Goal: Task Accomplishment & Management: Manage account settings

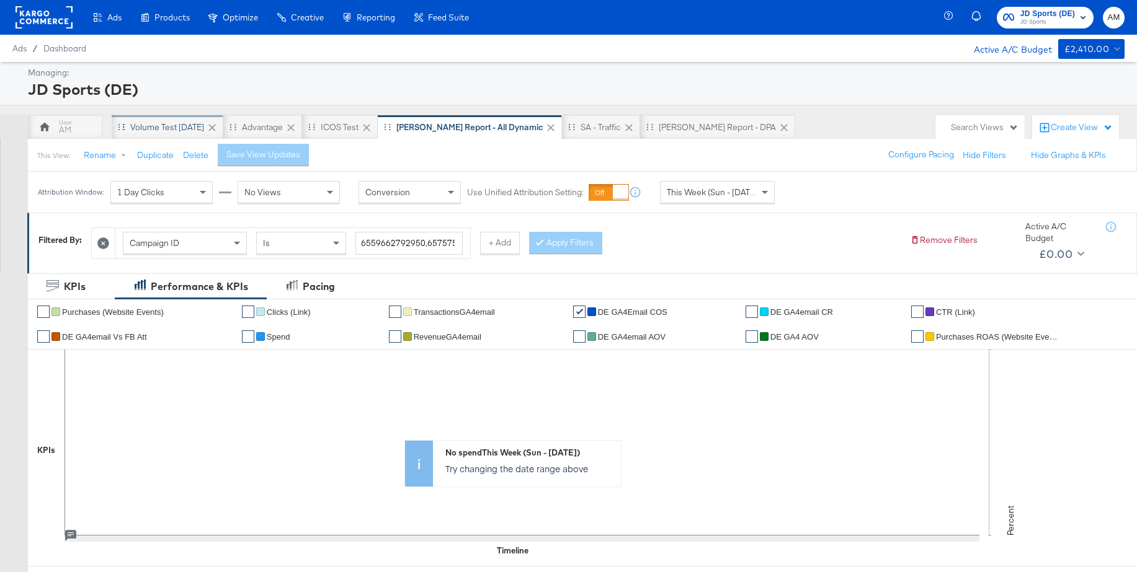
click at [171, 126] on div "Volume test [DATE]" at bounding box center [167, 128] width 74 height 12
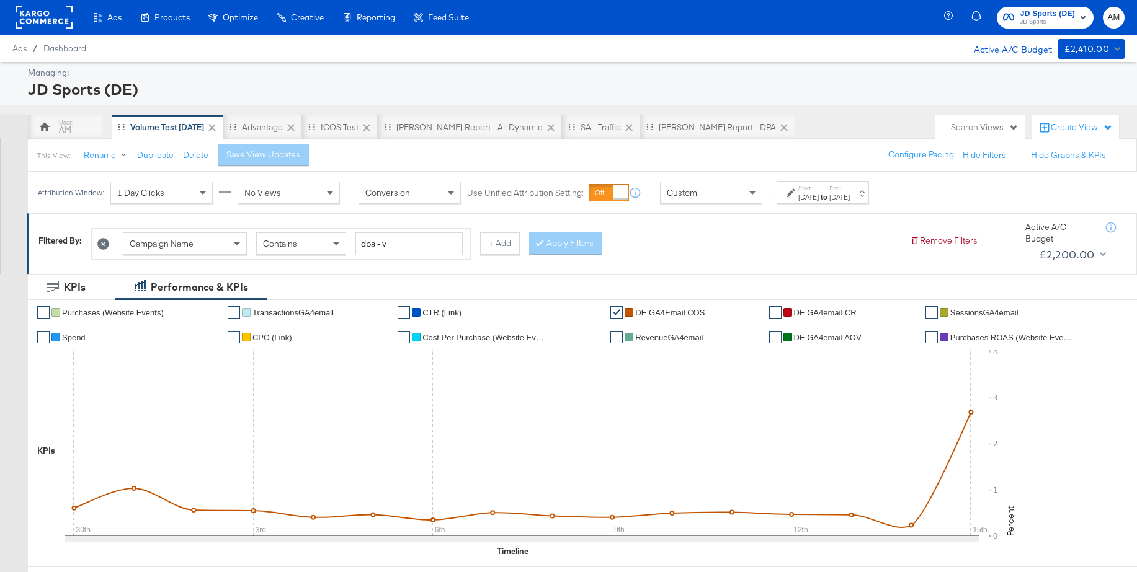
click at [818, 194] on div "[DATE]" at bounding box center [808, 197] width 20 height 10
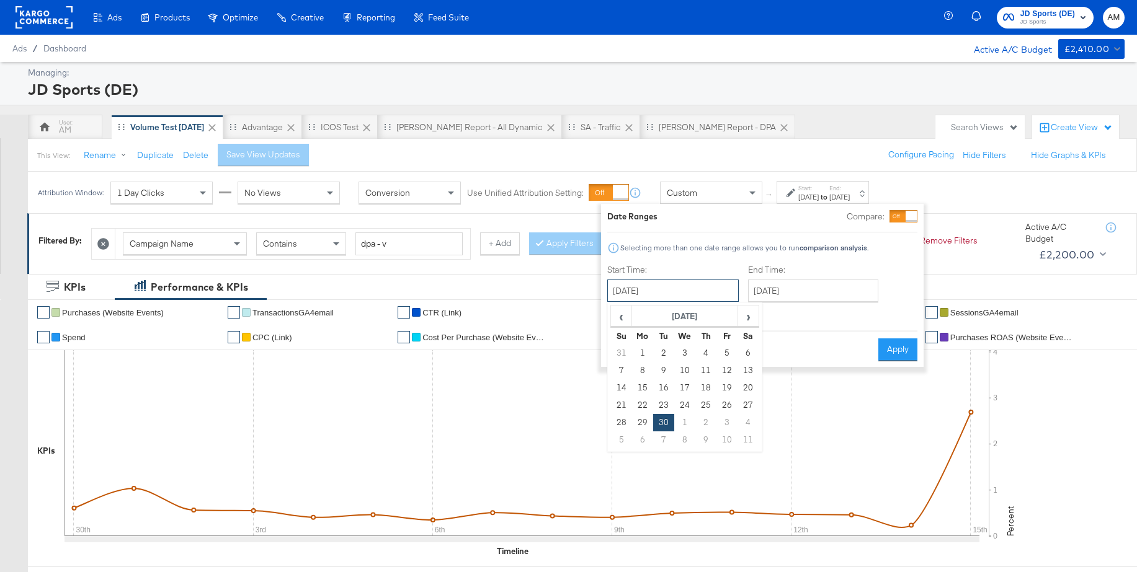
click at [676, 288] on input "[DATE]" at bounding box center [672, 291] width 131 height 22
click at [753, 320] on span "›" at bounding box center [748, 316] width 19 height 19
click at [618, 386] on td "12" at bounding box center [621, 388] width 21 height 17
type input "[DATE]"
click at [797, 285] on input "[DATE]" at bounding box center [812, 291] width 130 height 22
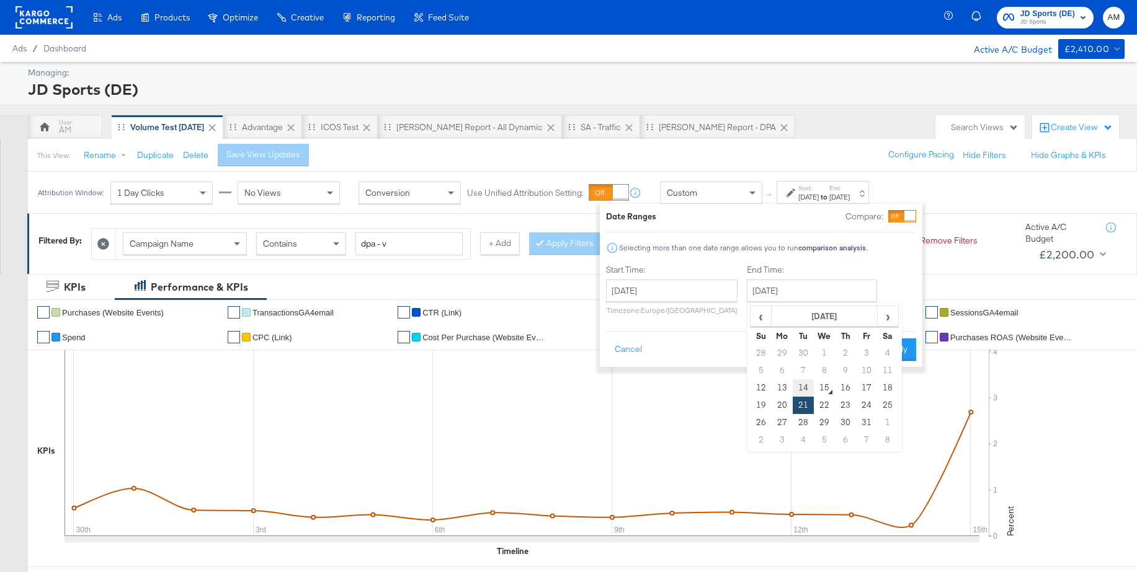
click at [804, 388] on td "14" at bounding box center [803, 388] width 21 height 17
type input "[DATE]"
click at [895, 345] on button "Apply" at bounding box center [896, 350] width 39 height 22
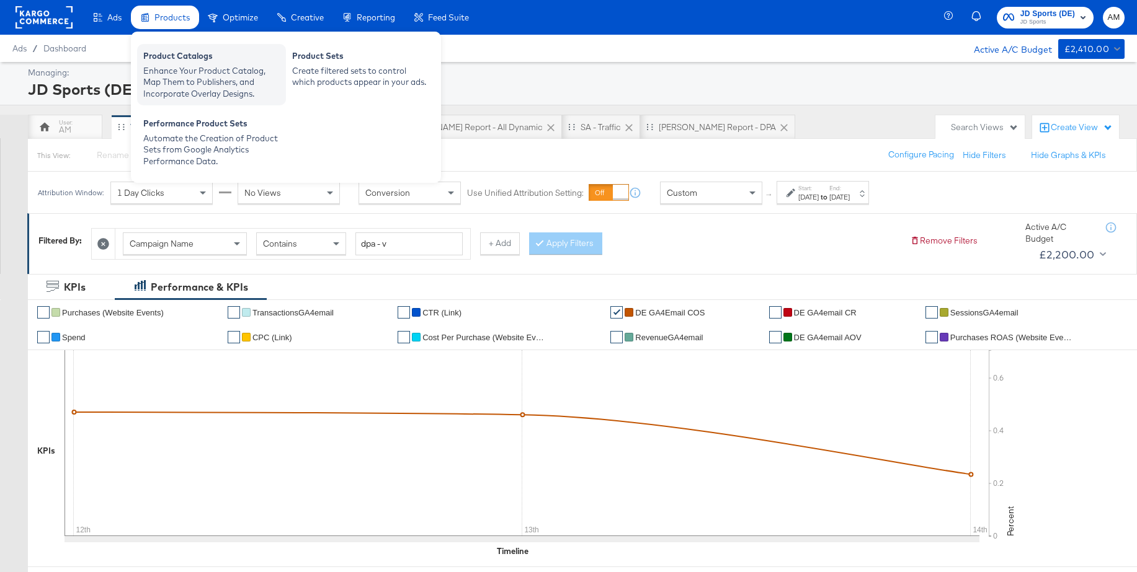
click at [175, 65] on div "Enhance Your Product Catalog, Map Them to Publishers, and Incorporate Overlay D…" at bounding box center [211, 82] width 136 height 35
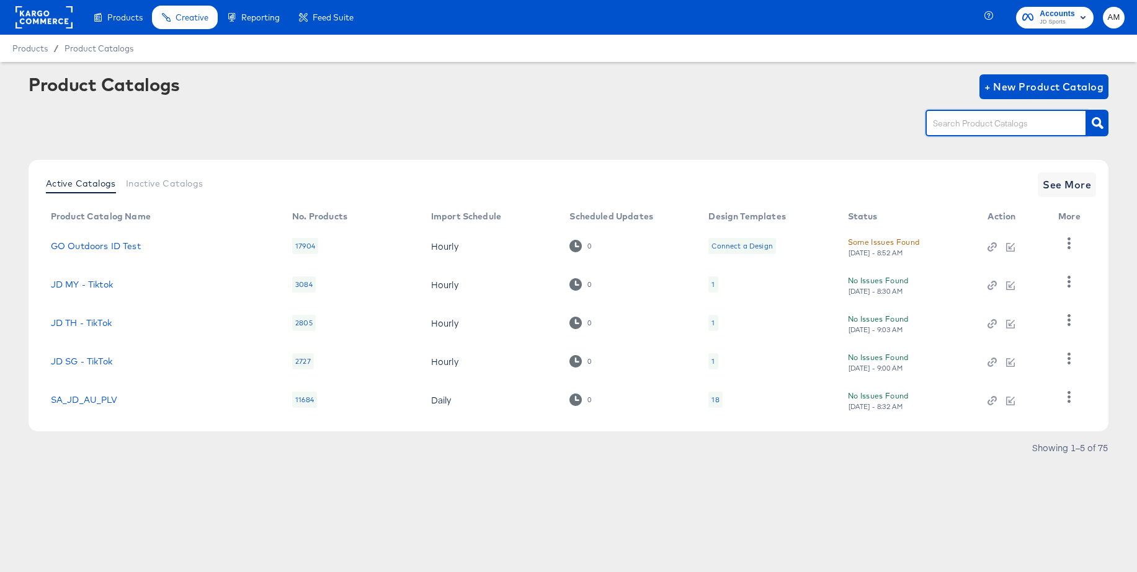
click at [958, 123] on input "text" at bounding box center [996, 124] width 132 height 14
type input "uk - sn"
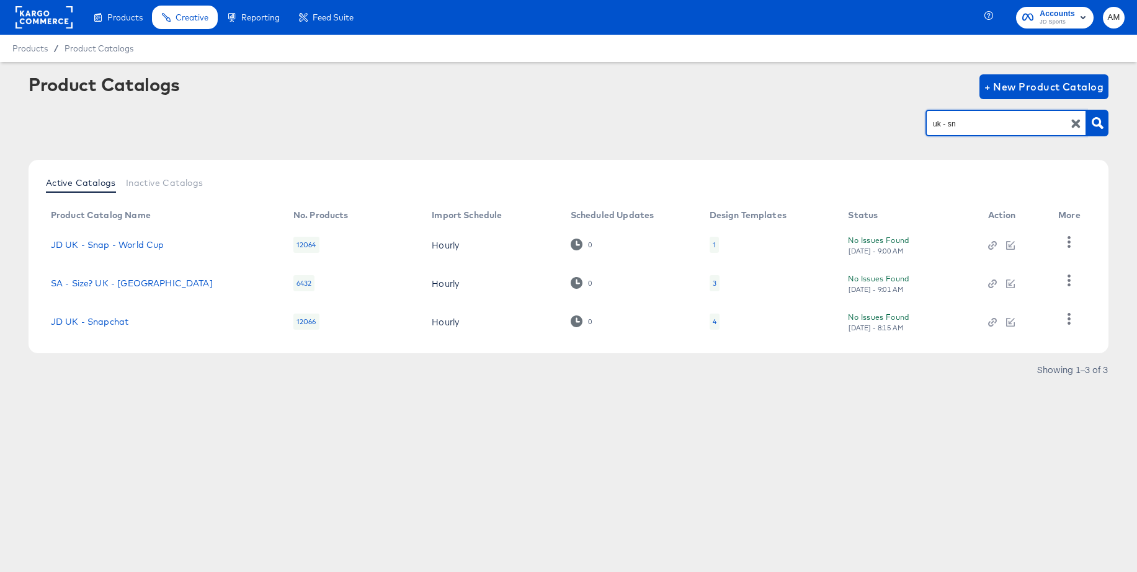
click at [715, 321] on div "4" at bounding box center [714, 322] width 10 height 16
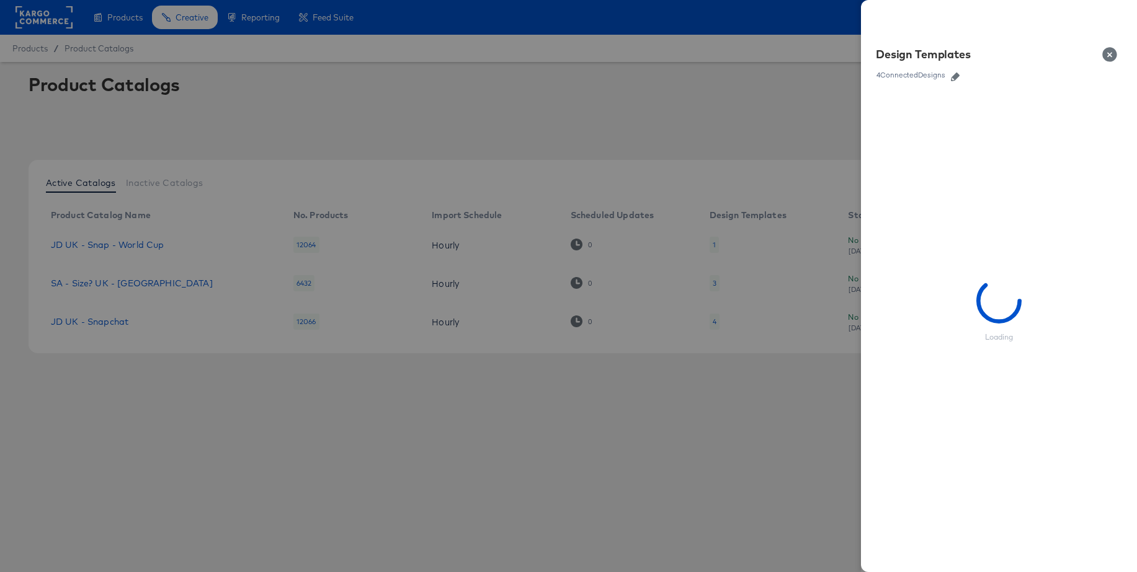
click at [954, 78] on icon "button" at bounding box center [955, 77] width 9 height 9
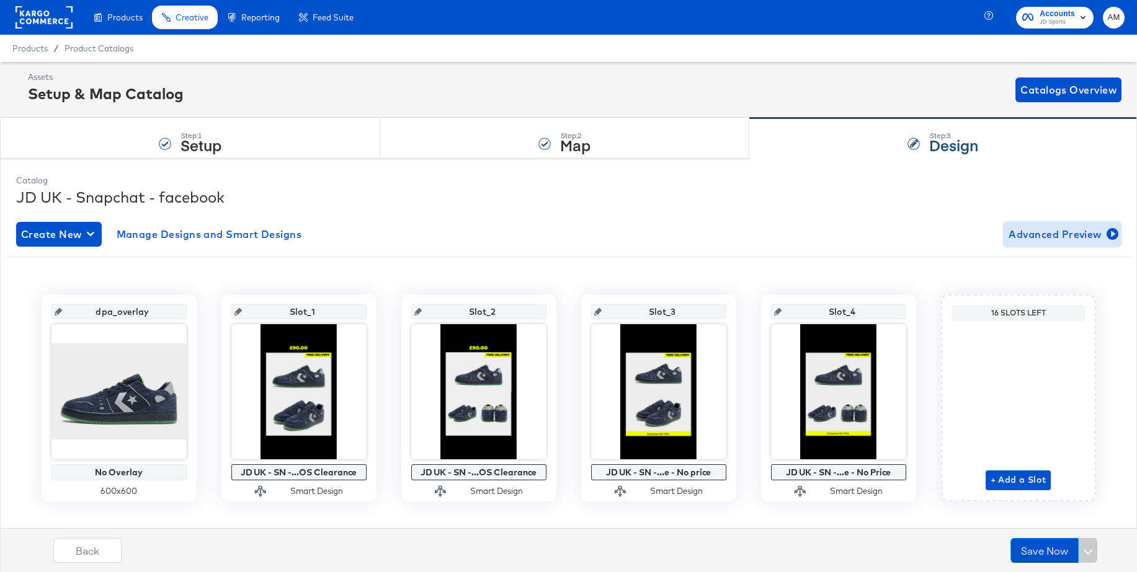
click at [1062, 236] on span "Advanced Preview" at bounding box center [1061, 234] width 107 height 17
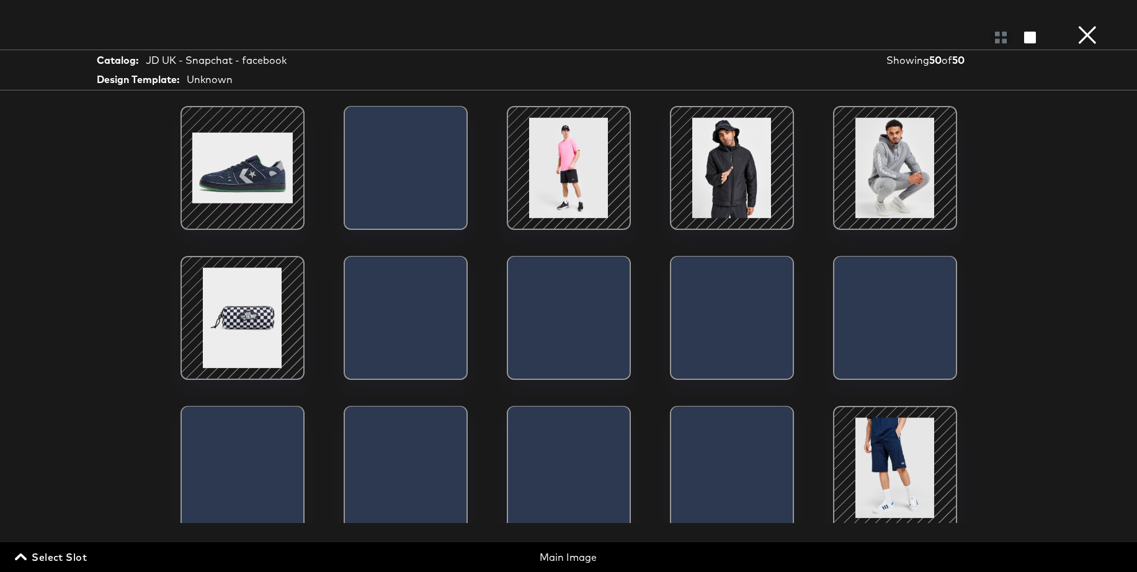
click at [55, 552] on span "Select Slot" at bounding box center [51, 557] width 69 height 17
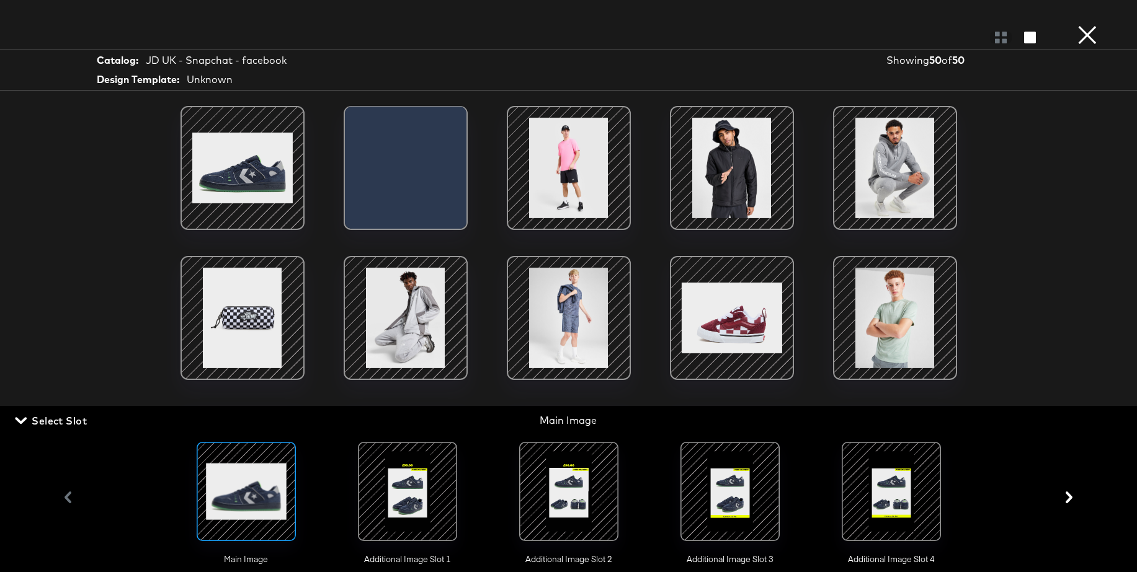
click at [409, 491] on div at bounding box center [407, 492] width 84 height 84
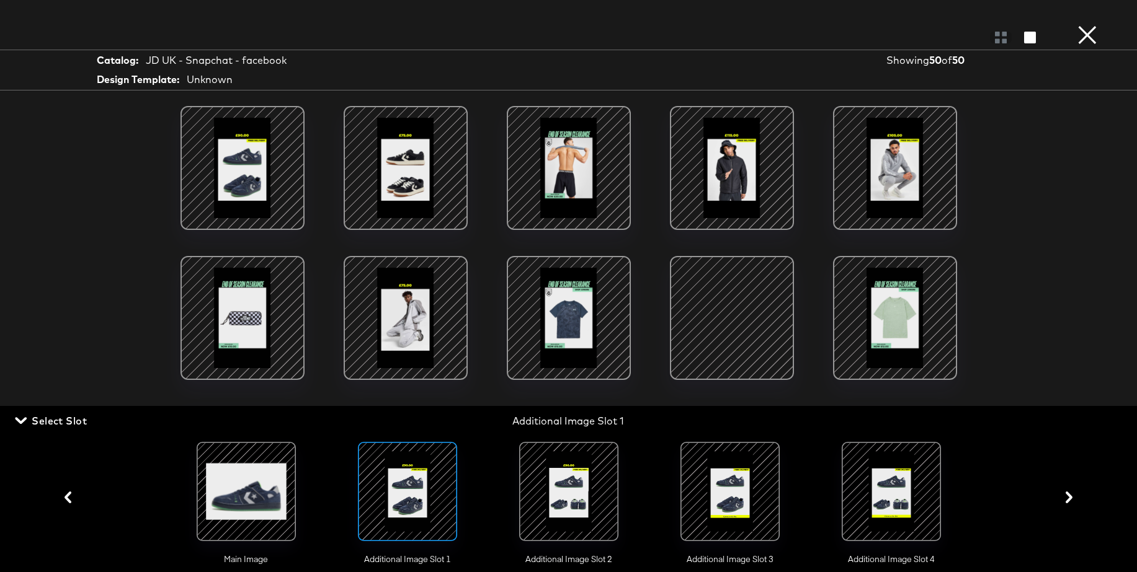
click at [573, 492] on div at bounding box center [568, 492] width 84 height 84
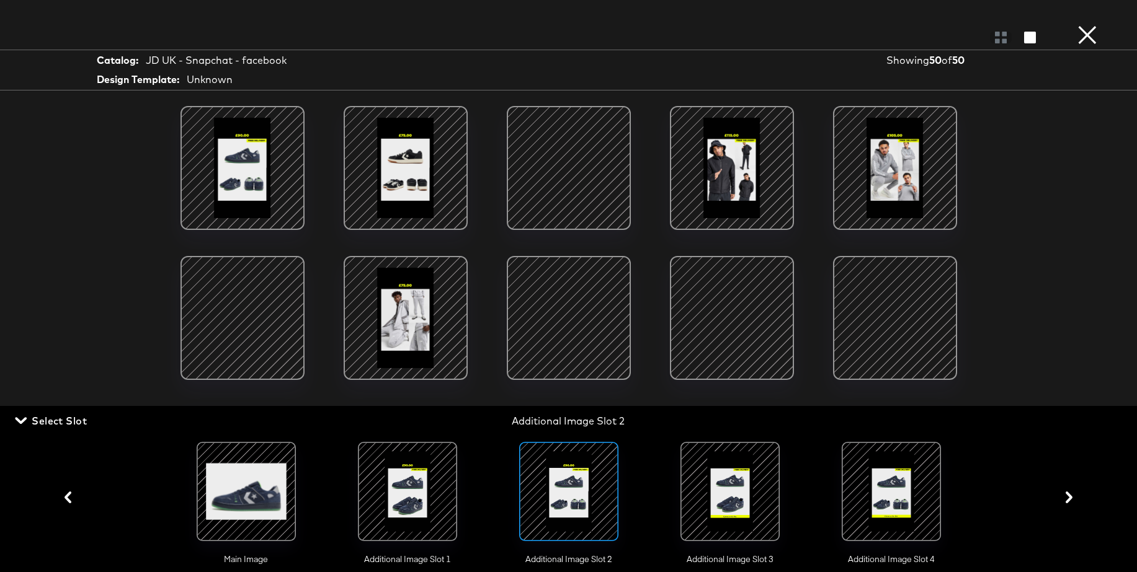
click at [1081, 25] on button "×" at bounding box center [1087, 12] width 25 height 25
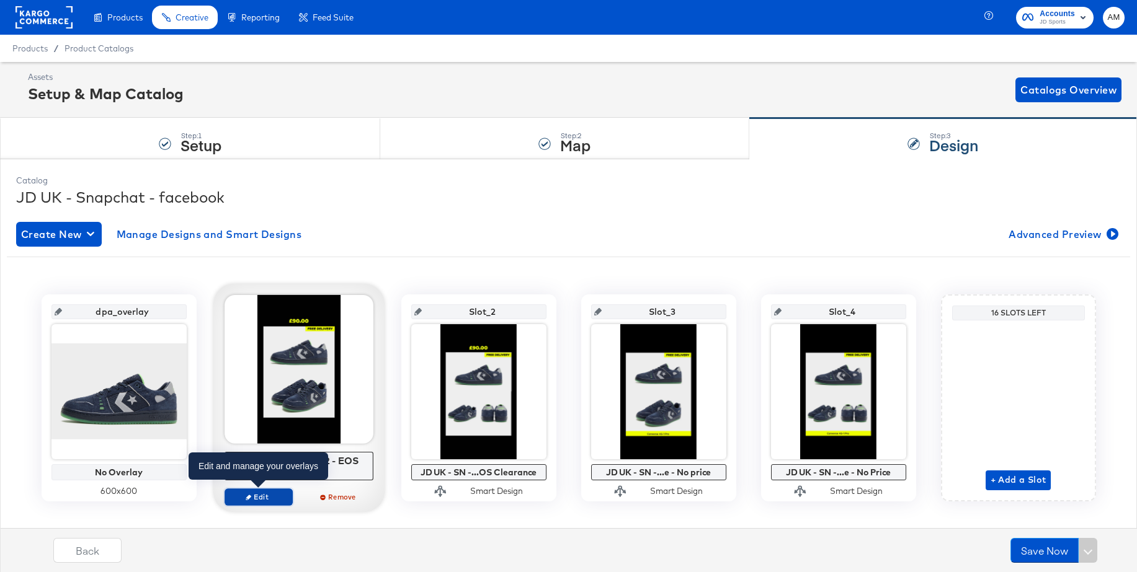
click at [255, 493] on span "Edit" at bounding box center [257, 496] width 57 height 9
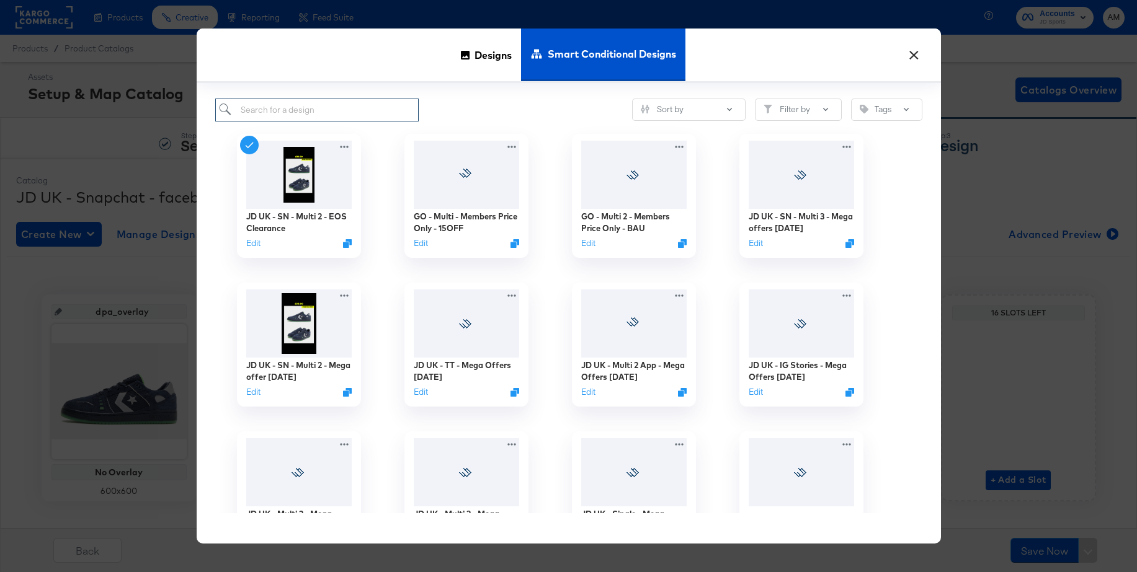
click at [308, 110] on input "search" at bounding box center [317, 110] width 204 height 23
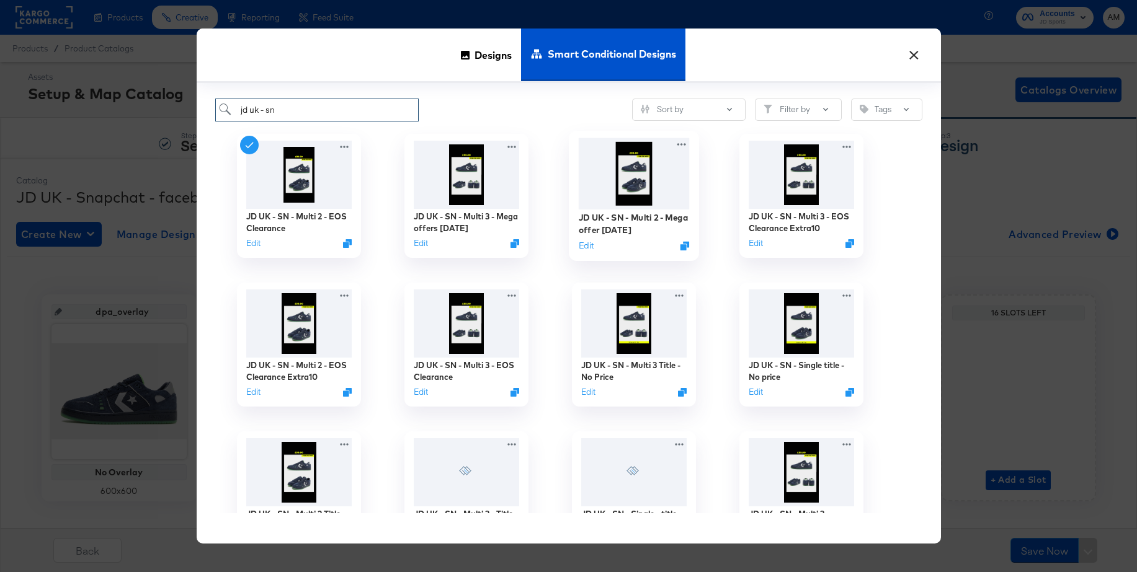
type input "jd uk - sn"
click at [630, 186] on img at bounding box center [633, 173] width 111 height 71
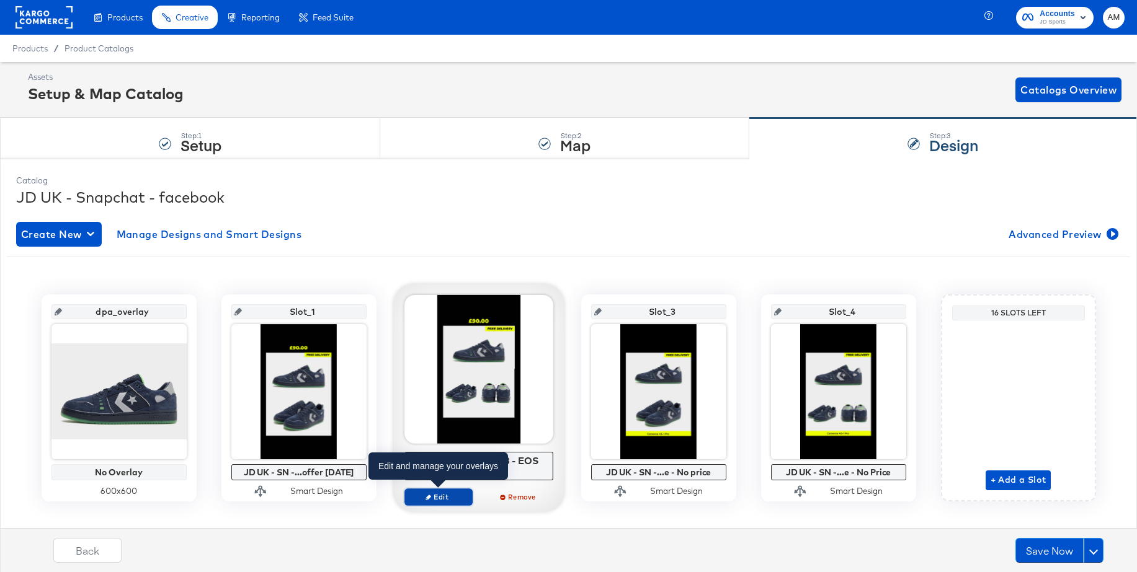
click at [441, 505] on button "Edit" at bounding box center [438, 497] width 68 height 17
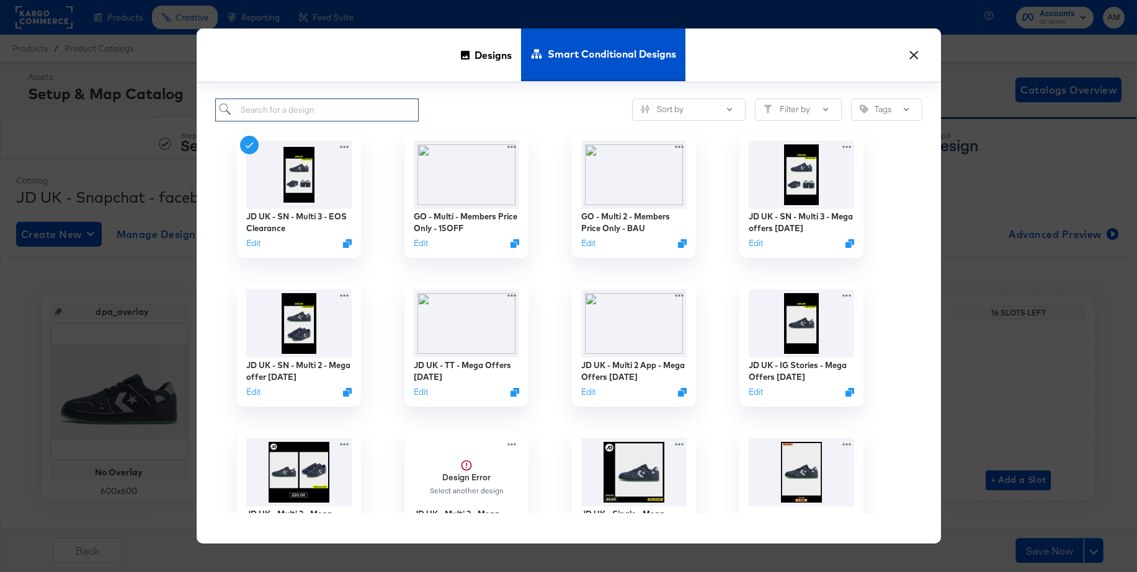
click at [298, 114] on input "search" at bounding box center [317, 110] width 204 height 23
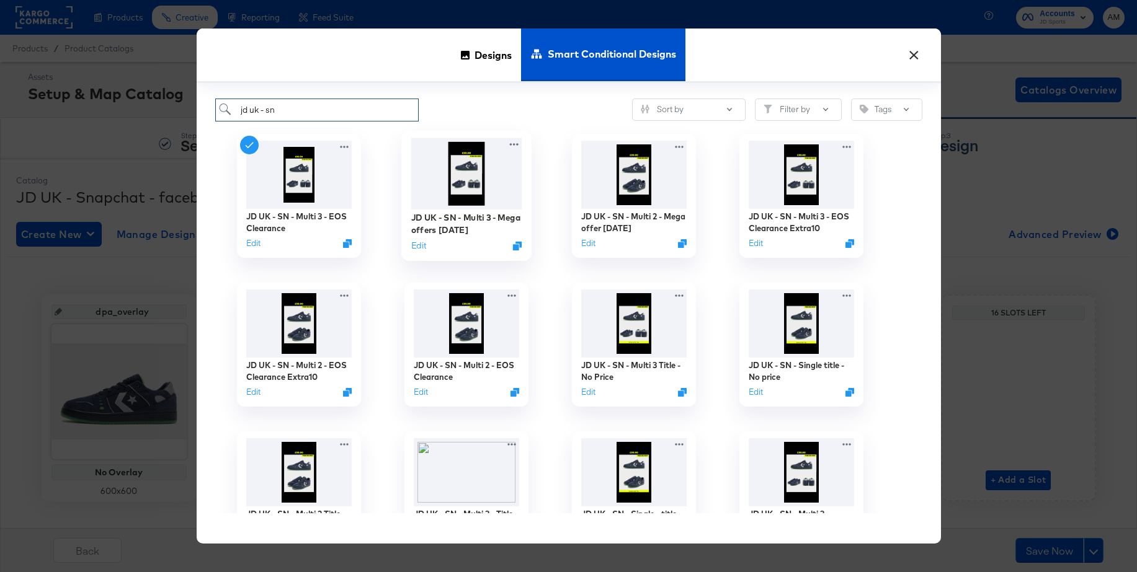
type input "jd uk - sn"
click at [472, 171] on img at bounding box center [466, 173] width 111 height 71
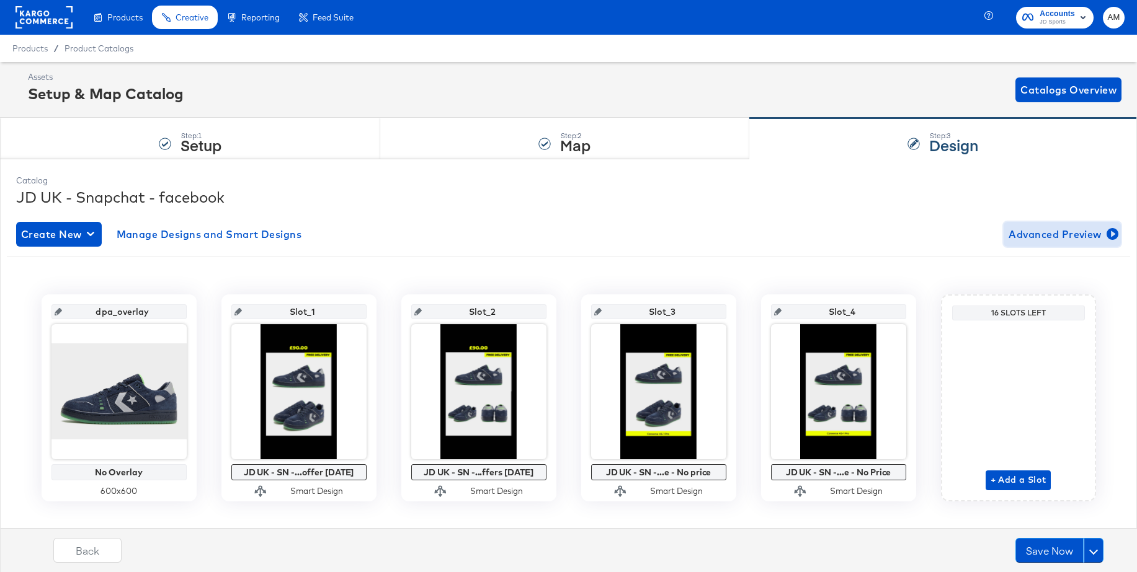
click at [1061, 238] on span "Advanced Preview" at bounding box center [1061, 234] width 107 height 17
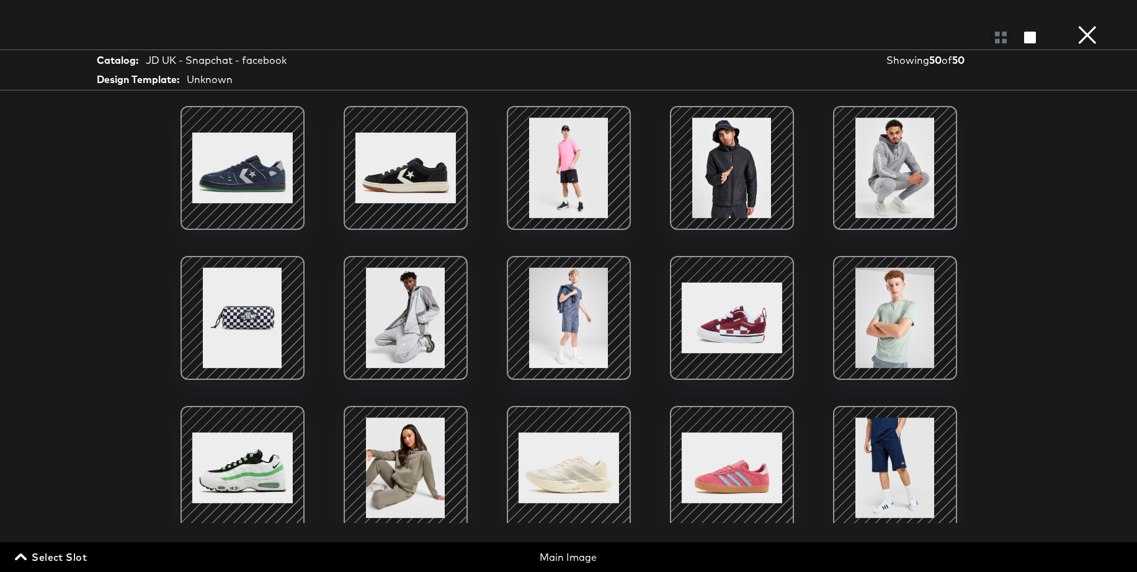
click at [79, 556] on span "Select Slot" at bounding box center [51, 557] width 69 height 17
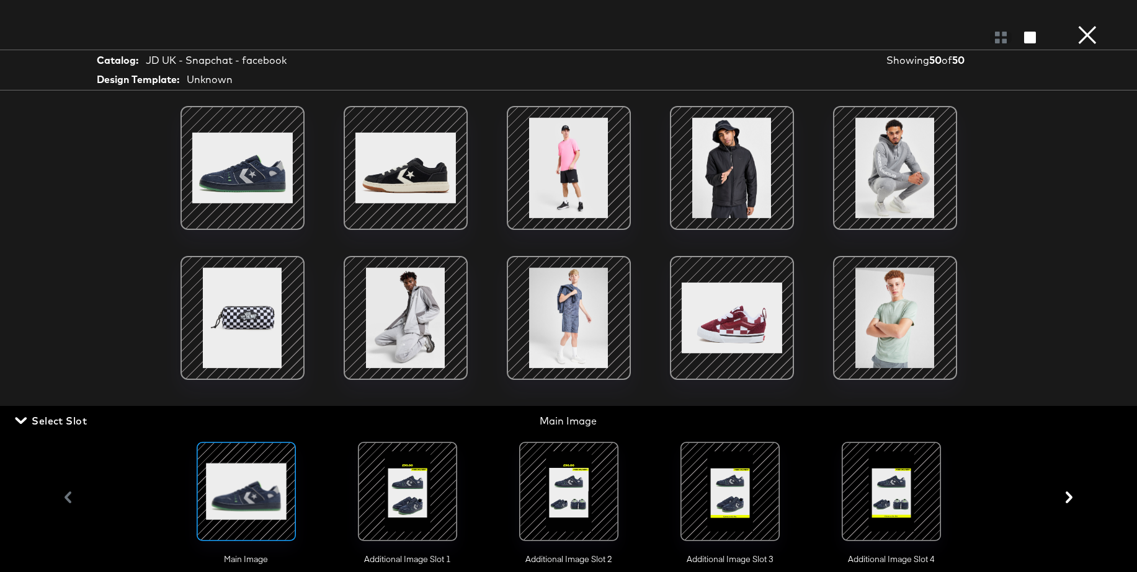
drag, startPoint x: 411, startPoint y: 485, endPoint x: 402, endPoint y: 485, distance: 8.7
click at [411, 485] on div at bounding box center [407, 492] width 84 height 84
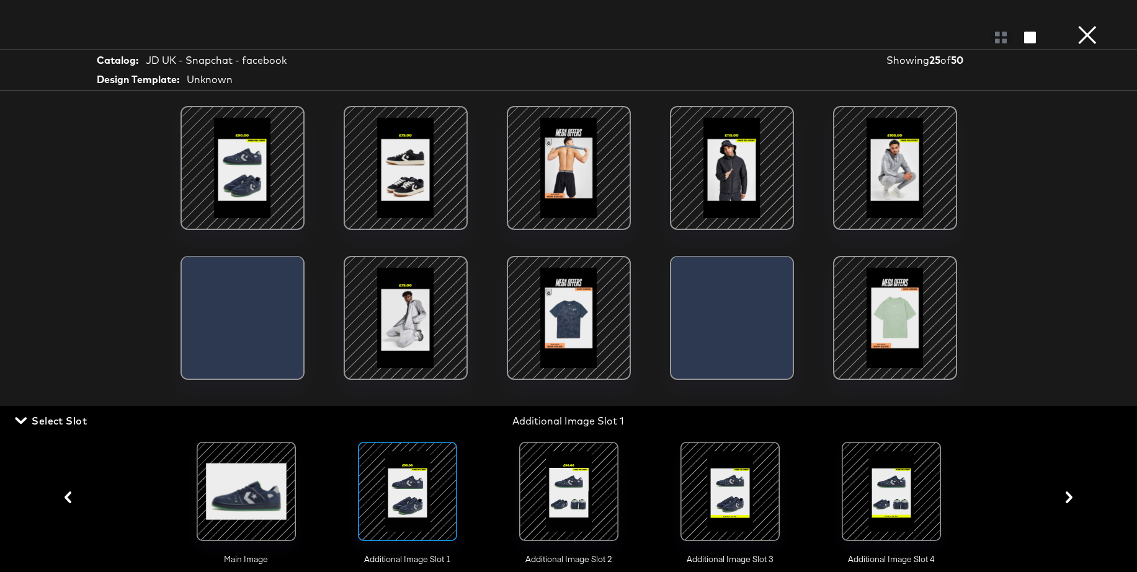
click at [242, 169] on div at bounding box center [242, 167] width 105 height 105
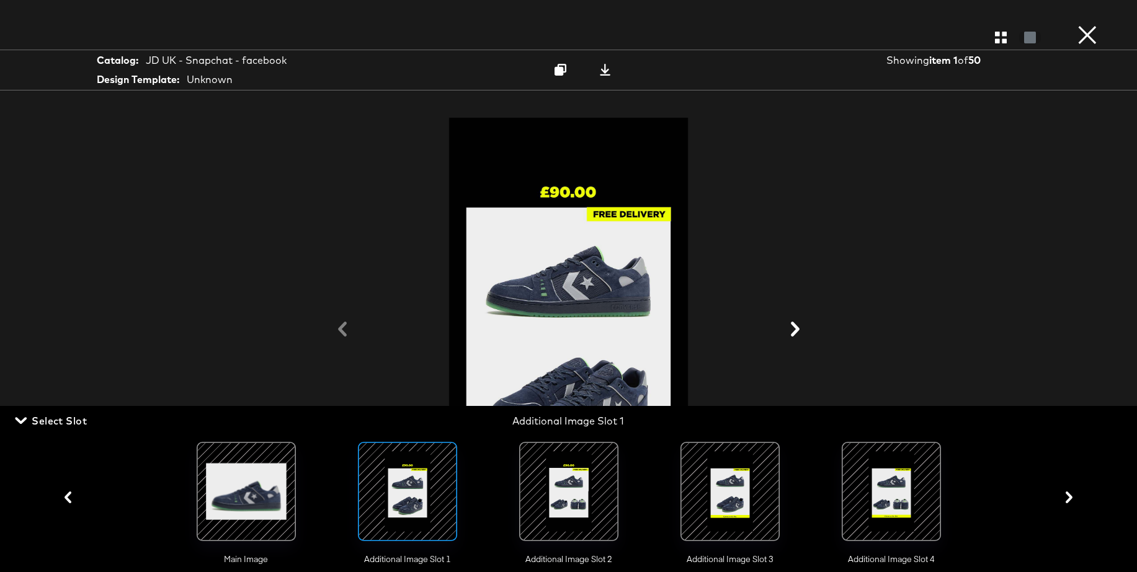
click at [68, 414] on span "Select Slot" at bounding box center [51, 420] width 69 height 17
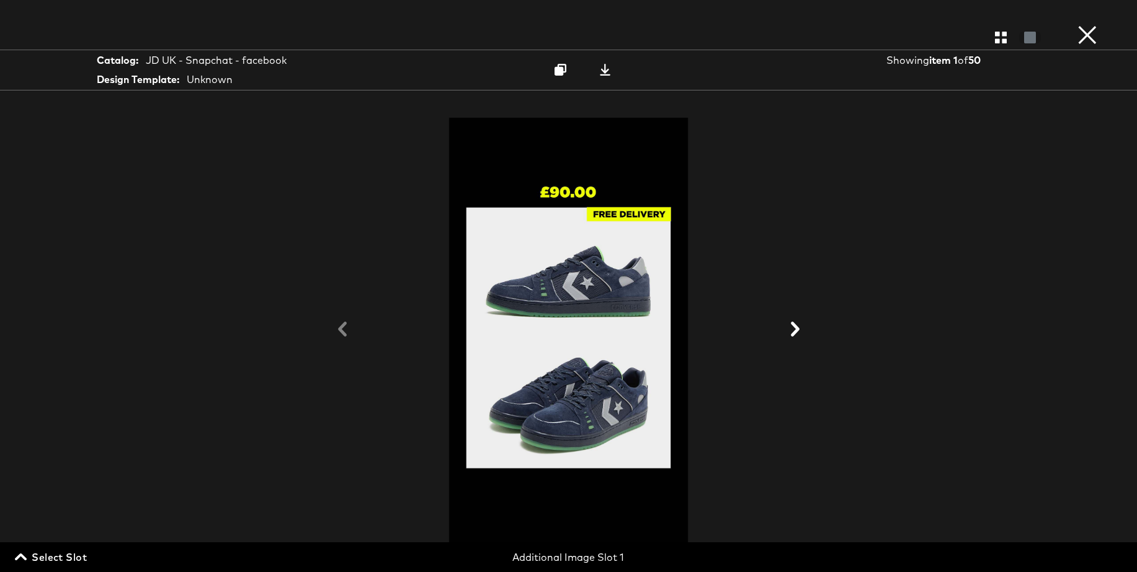
click at [793, 329] on icon at bounding box center [795, 329] width 15 height 15
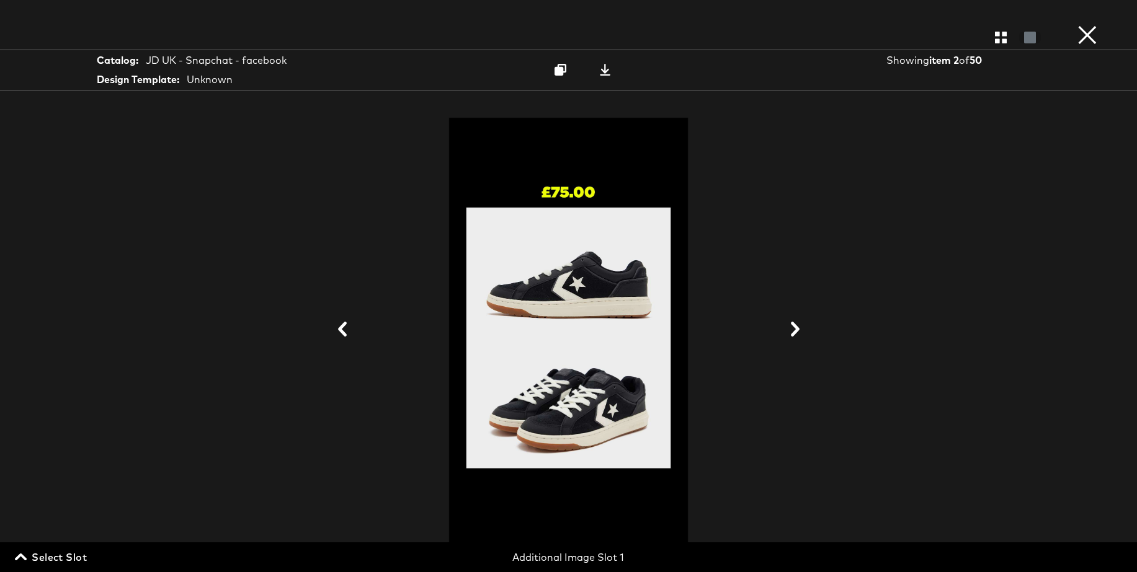
click at [793, 329] on icon at bounding box center [795, 329] width 15 height 15
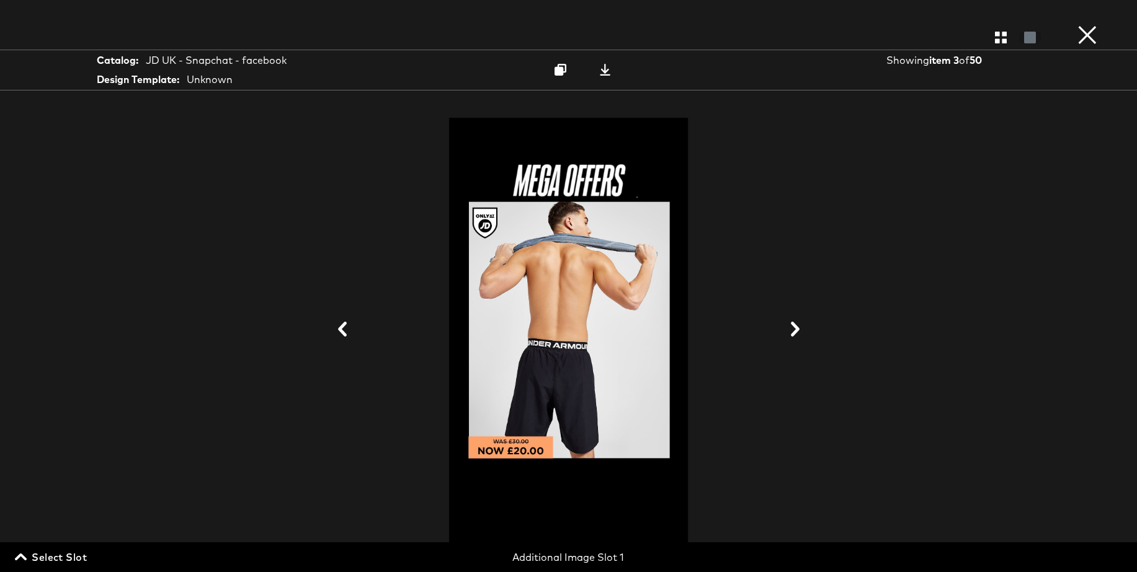
click at [796, 329] on icon at bounding box center [795, 329] width 9 height 15
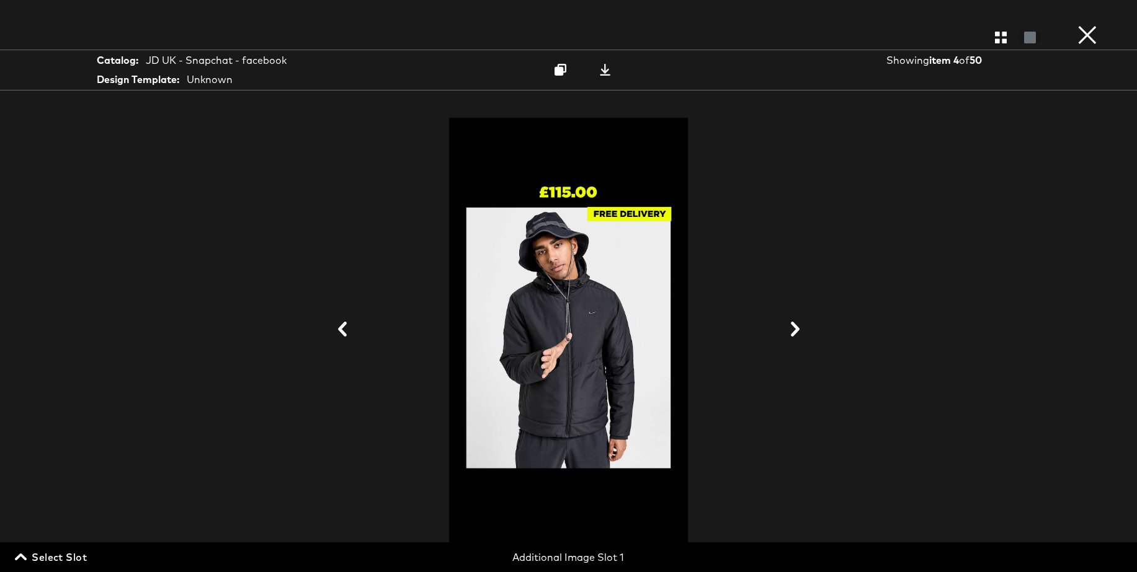
click at [796, 329] on icon at bounding box center [795, 329] width 9 height 15
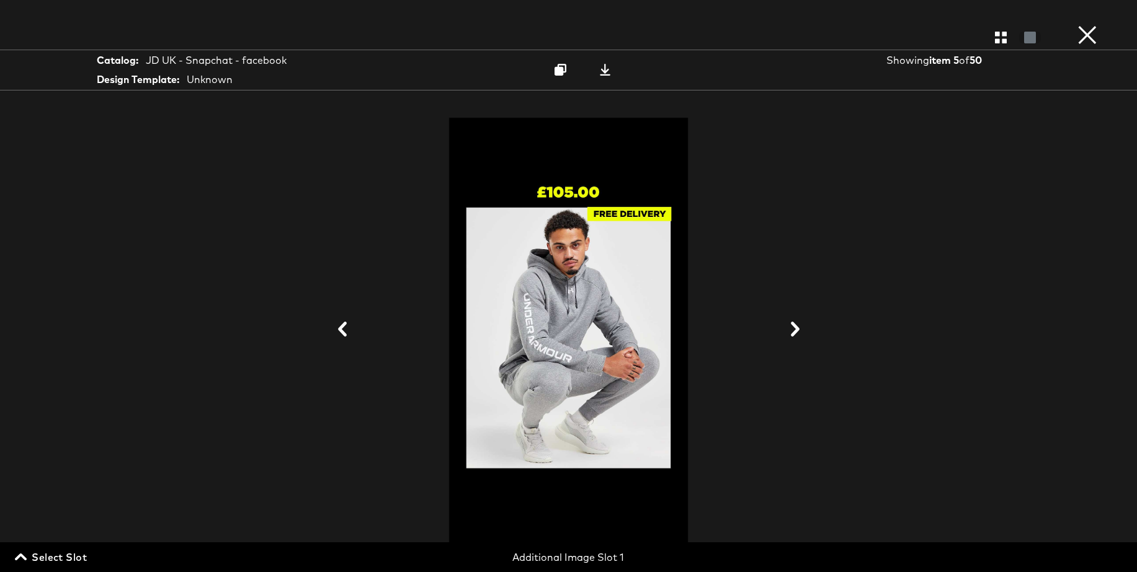
click at [796, 329] on icon at bounding box center [795, 329] width 9 height 15
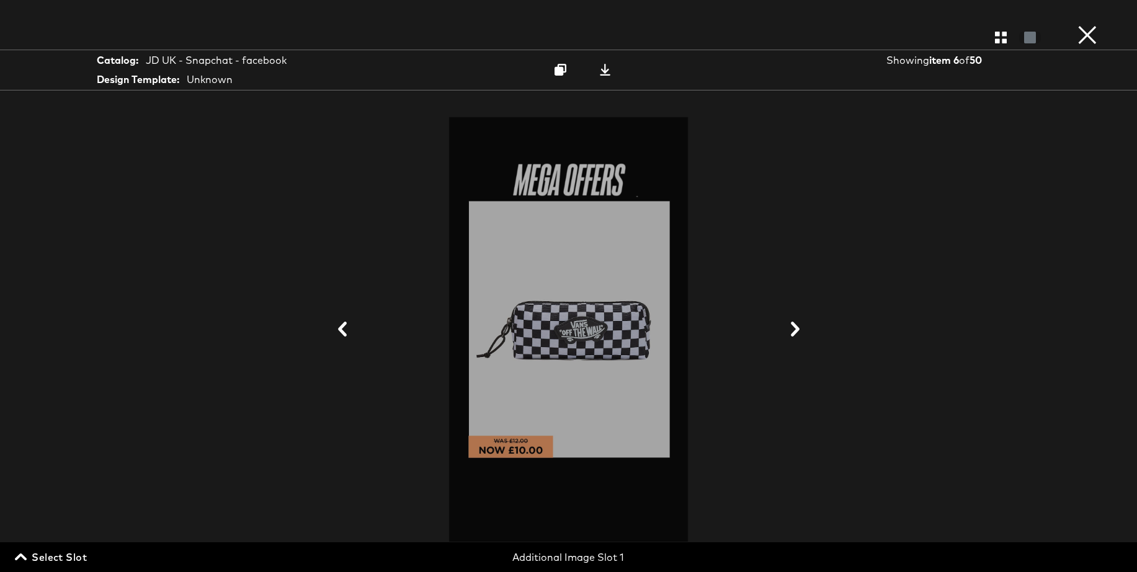
click at [796, 329] on icon at bounding box center [795, 329] width 9 height 15
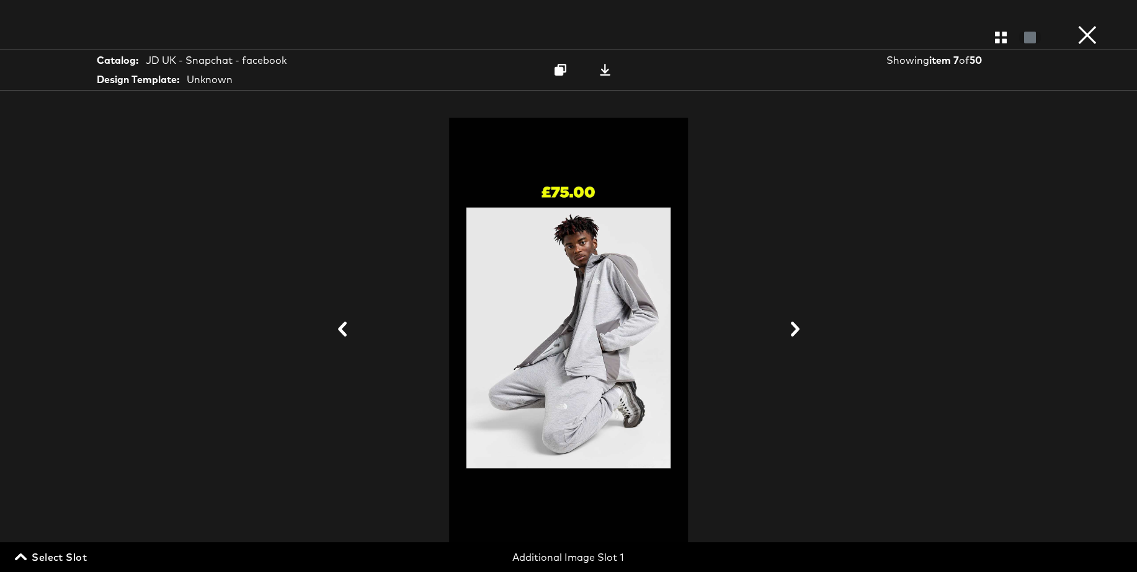
click at [796, 329] on icon at bounding box center [795, 329] width 9 height 15
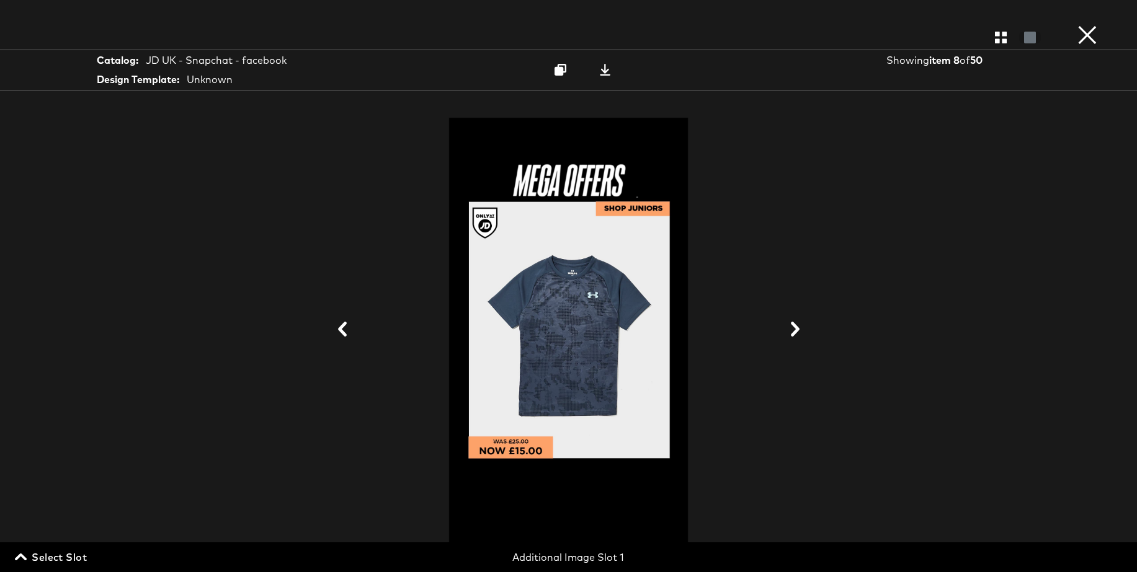
click at [796, 329] on icon at bounding box center [795, 329] width 9 height 15
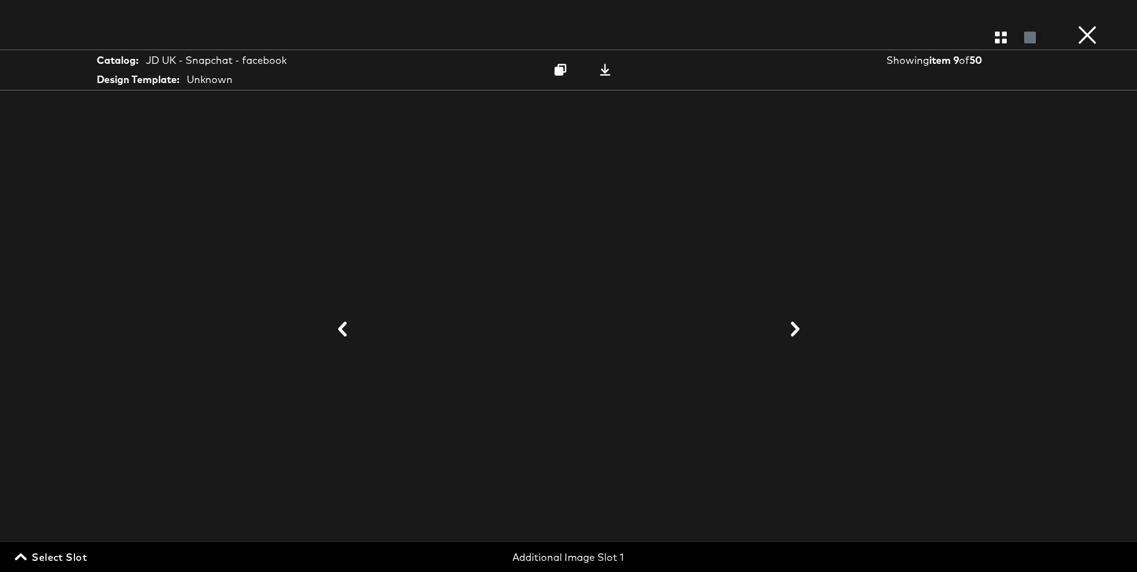
click at [796, 329] on icon at bounding box center [795, 329] width 9 height 15
drag, startPoint x: 53, startPoint y: 556, endPoint x: 228, endPoint y: 545, distance: 175.2
click at [53, 556] on span "Select Slot" at bounding box center [51, 557] width 69 height 17
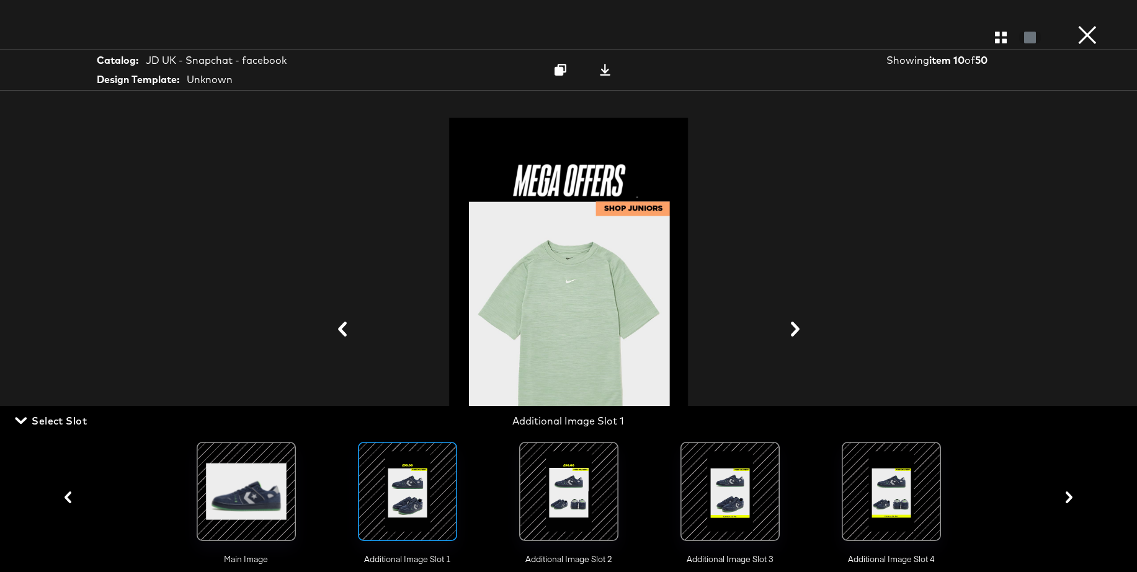
click at [574, 489] on div at bounding box center [568, 492] width 84 height 84
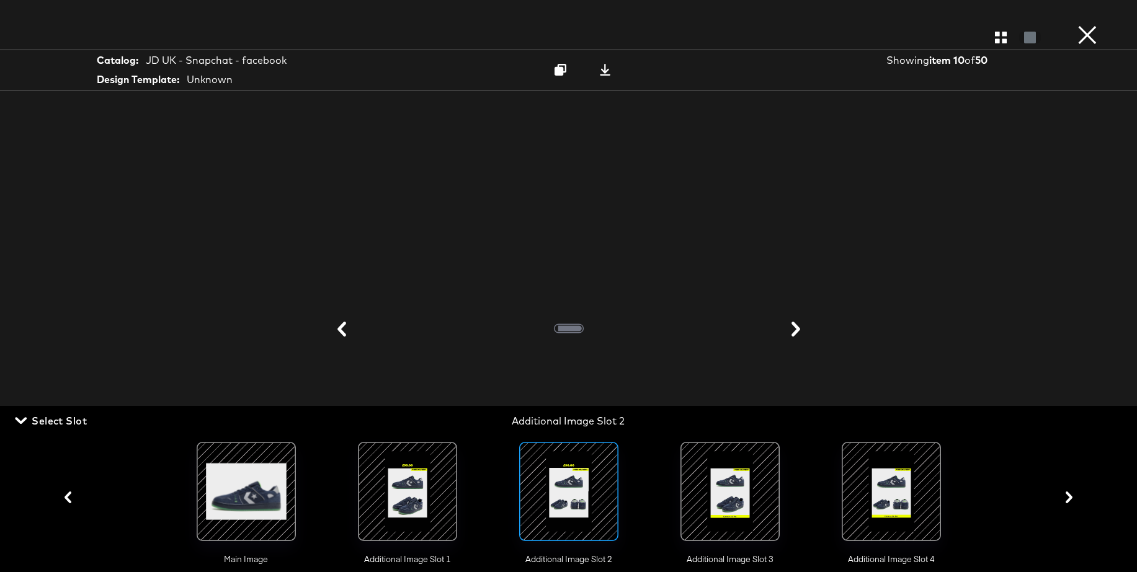
click at [74, 423] on span "Select Slot" at bounding box center [51, 420] width 69 height 17
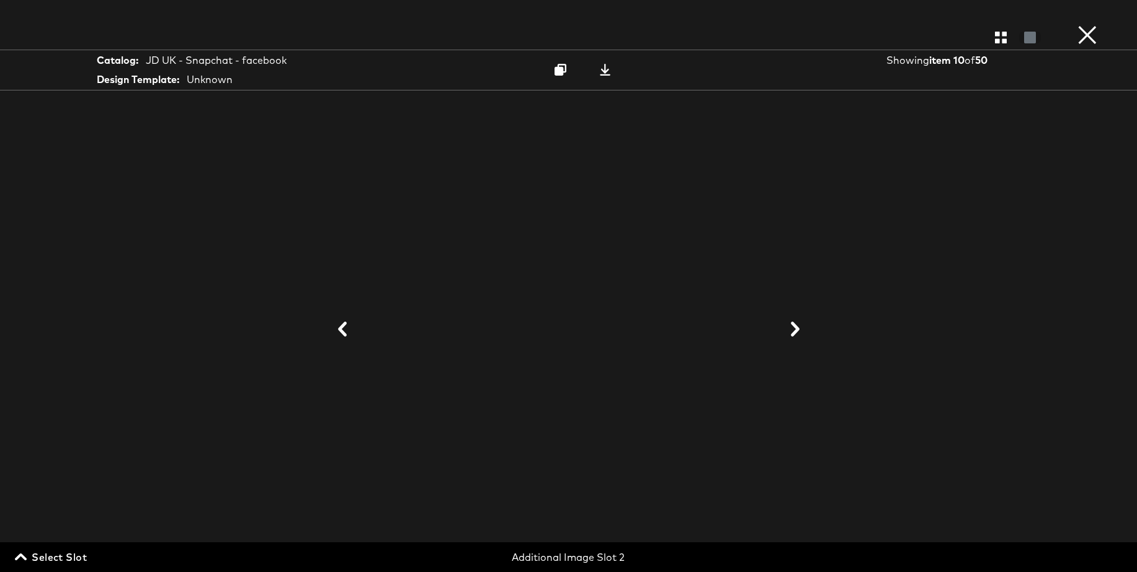
click at [342, 329] on icon at bounding box center [342, 329] width 15 height 15
click at [1083, 25] on button "×" at bounding box center [1087, 12] width 25 height 25
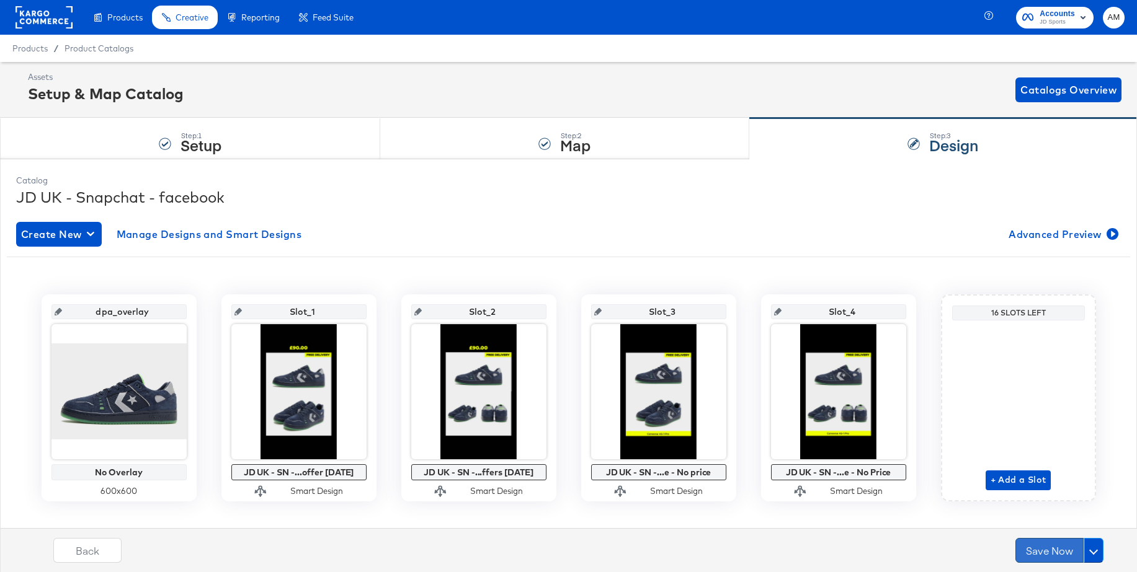
click at [1041, 550] on button "Save Now" at bounding box center [1049, 550] width 68 height 25
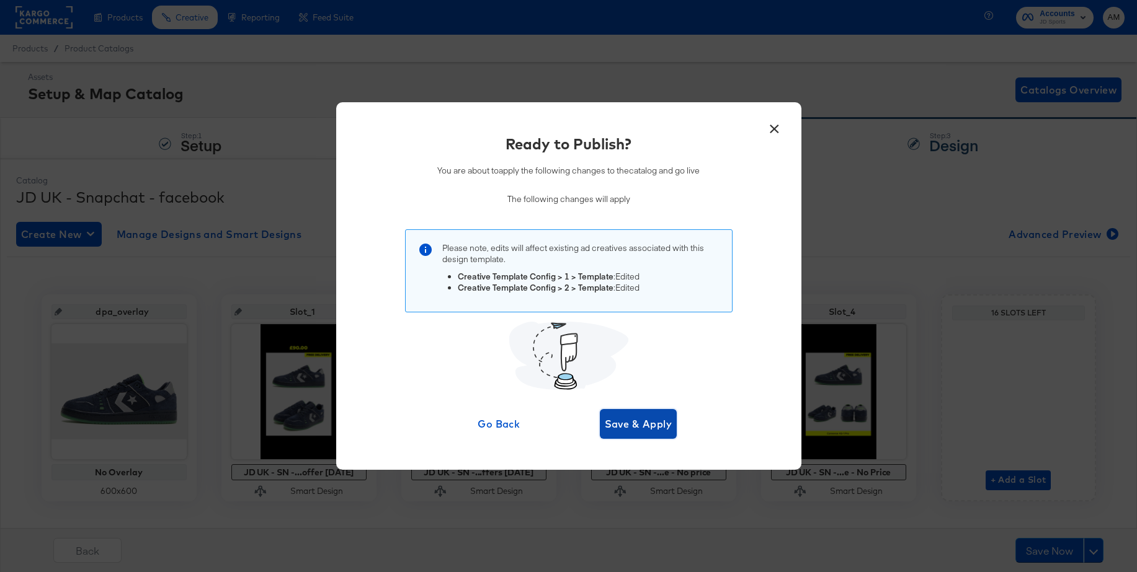
drag, startPoint x: 643, startPoint y: 420, endPoint x: 682, endPoint y: 407, distance: 41.2
click at [643, 420] on span "Save & Apply" at bounding box center [639, 423] width 68 height 17
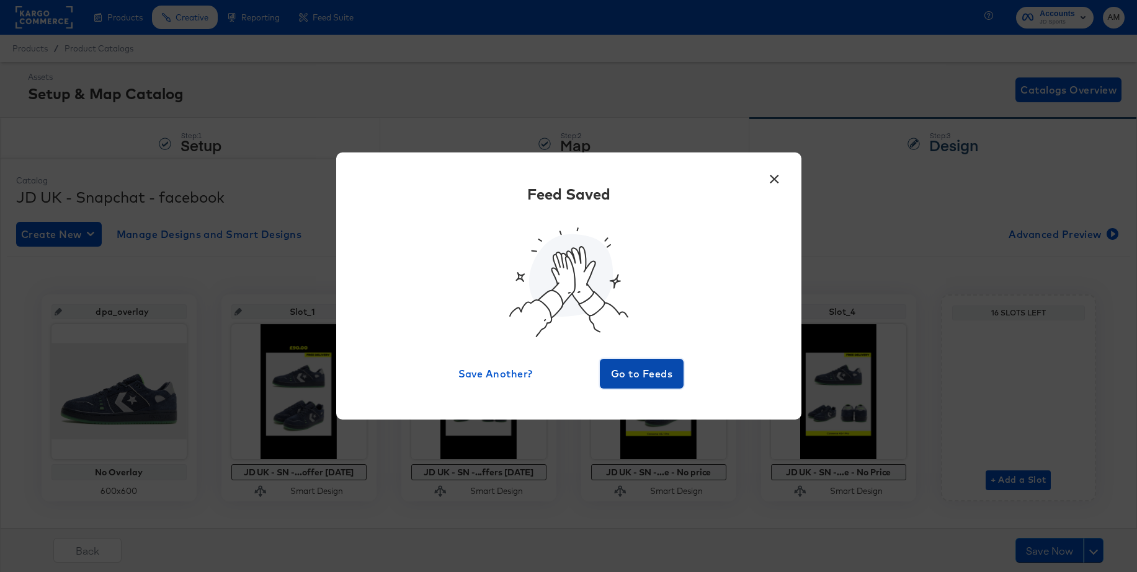
click at [628, 368] on span "Go to Feeds" at bounding box center [642, 373] width 74 height 17
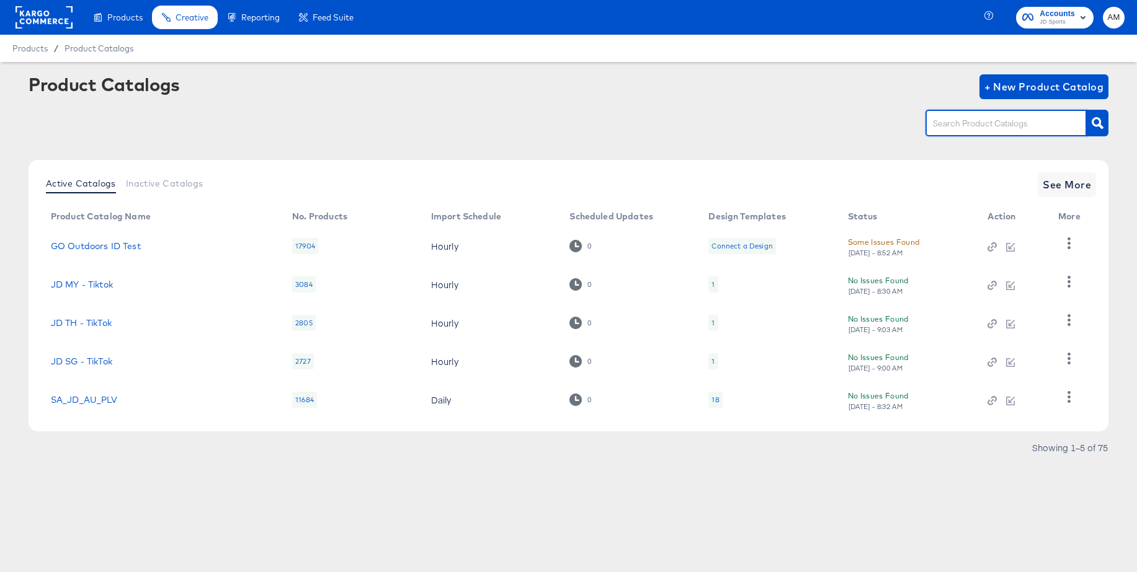
click at [943, 127] on input "text" at bounding box center [996, 124] width 132 height 14
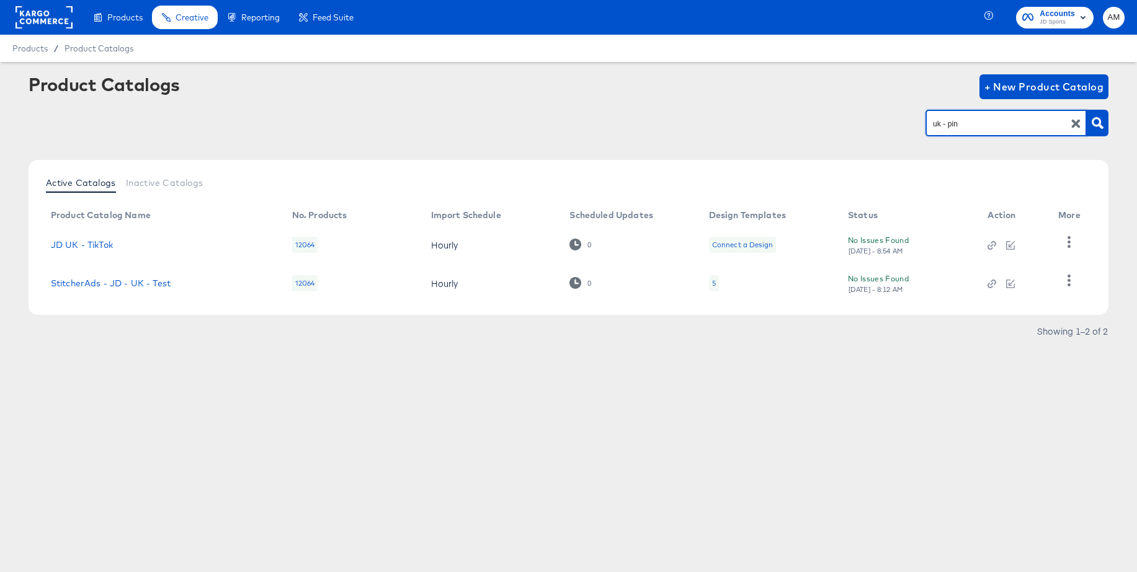
type input "uk - pin"
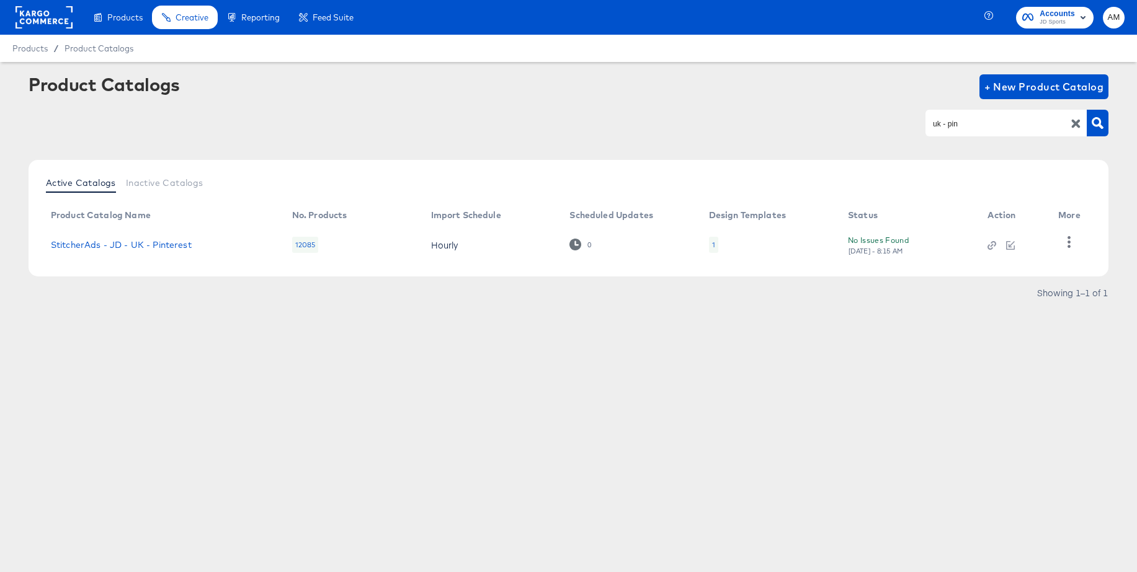
click at [714, 246] on div "1" at bounding box center [713, 245] width 9 height 16
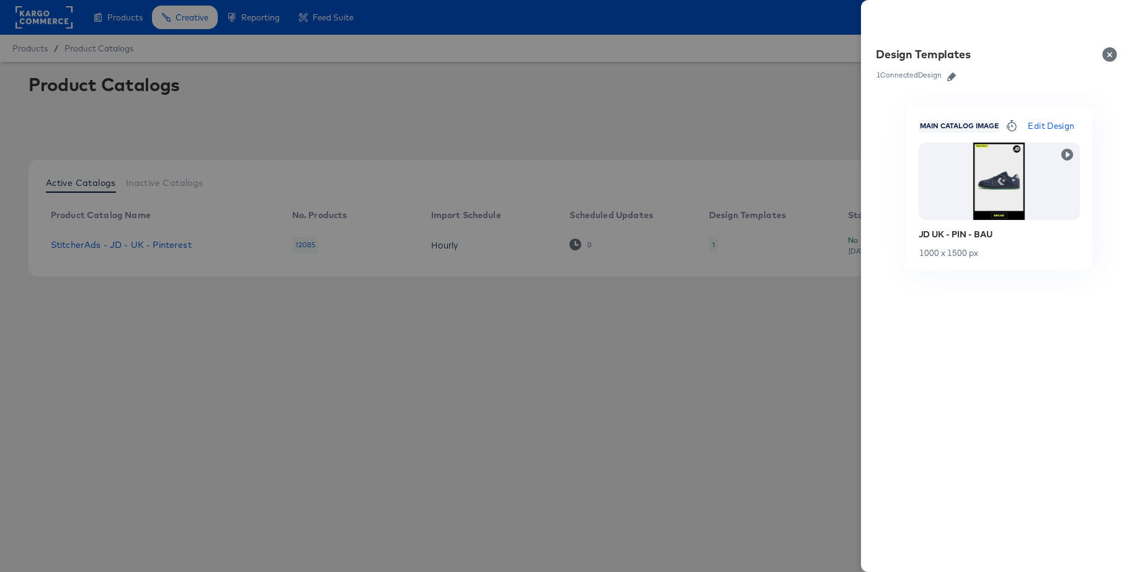
click at [955, 74] on icon "button" at bounding box center [951, 77] width 9 height 9
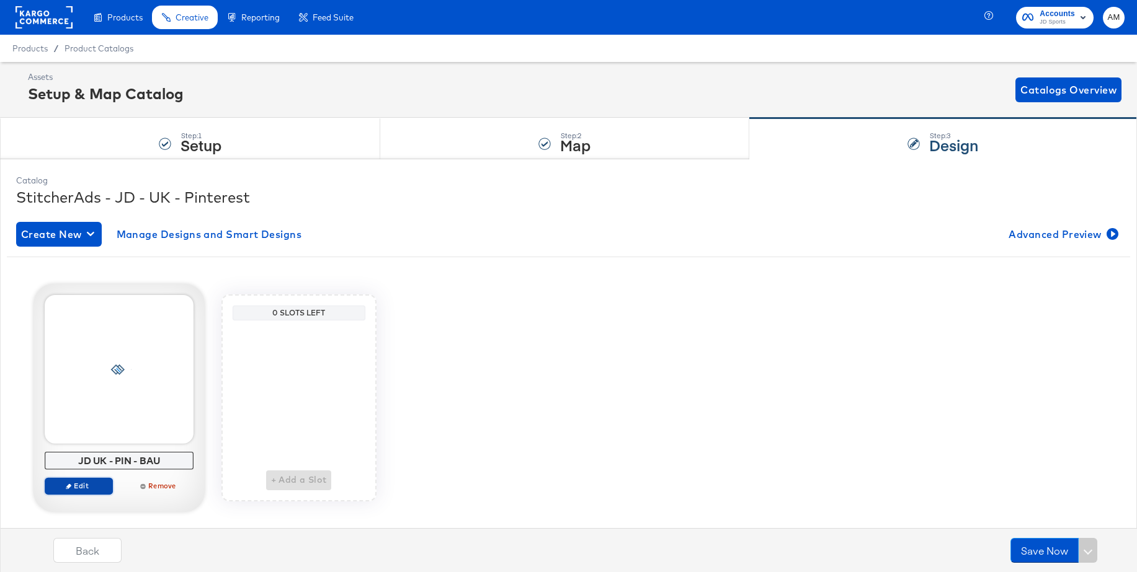
click at [72, 487] on span "Edit" at bounding box center [78, 485] width 57 height 9
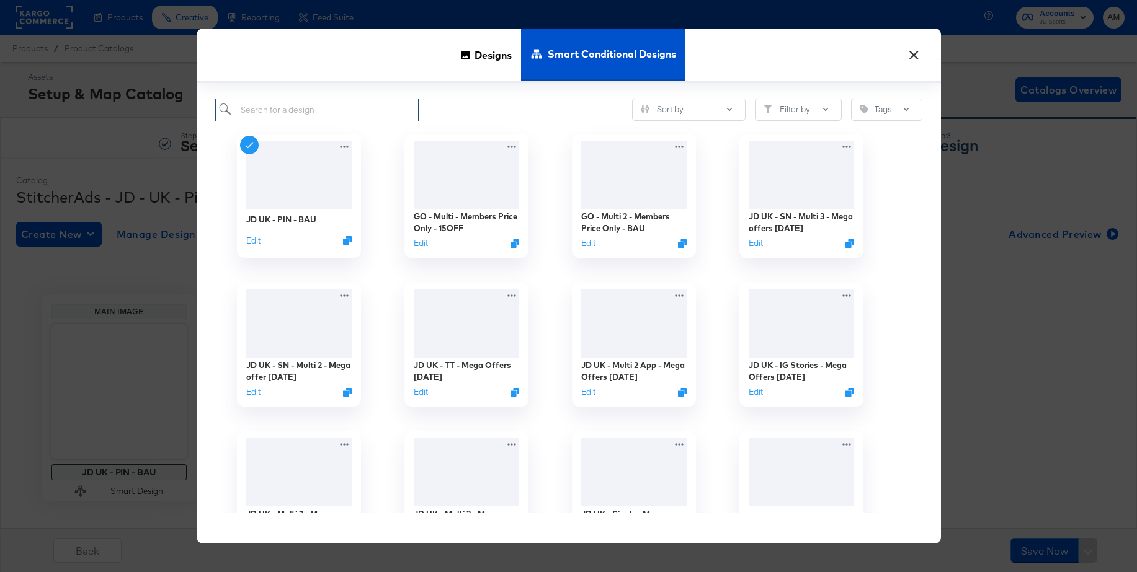
click at [324, 111] on input "search" at bounding box center [317, 110] width 204 height 23
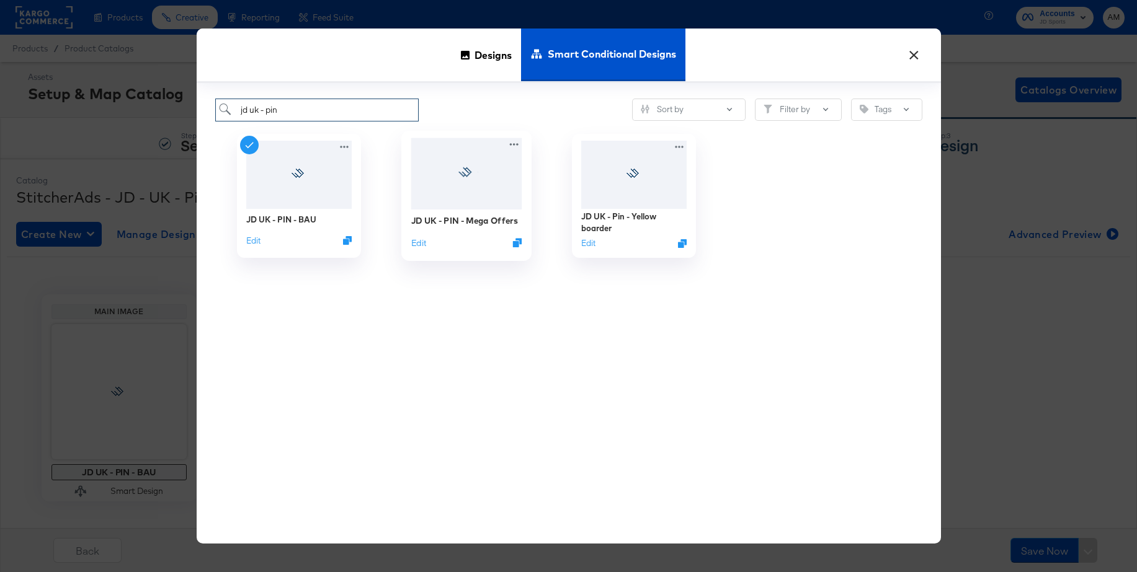
type input "jd uk - pin"
click at [446, 170] on div at bounding box center [466, 173] width 111 height 71
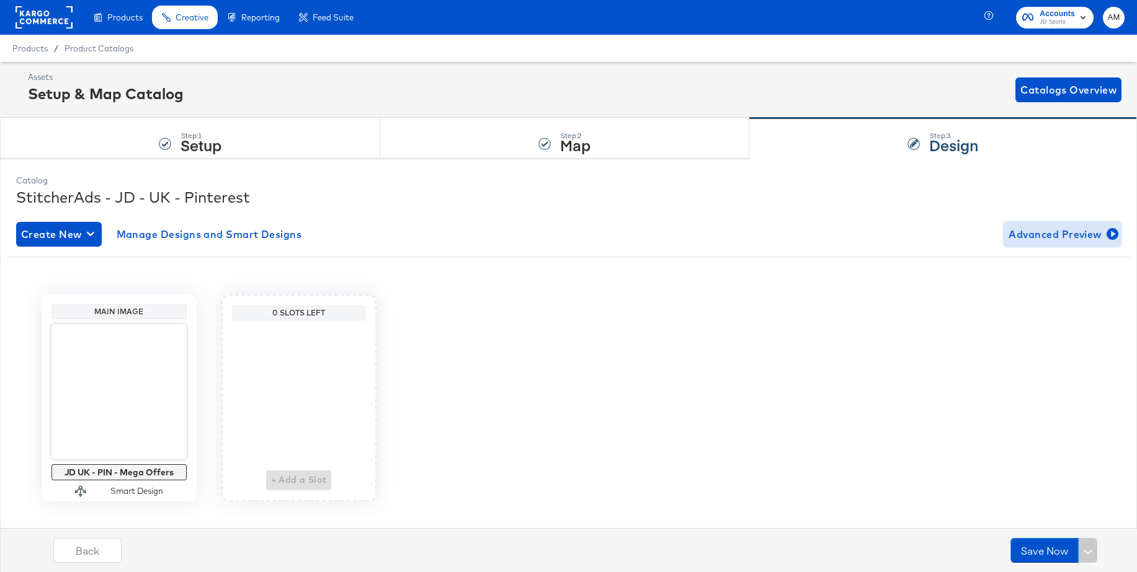
click at [1080, 233] on span "Advanced Preview" at bounding box center [1061, 234] width 107 height 17
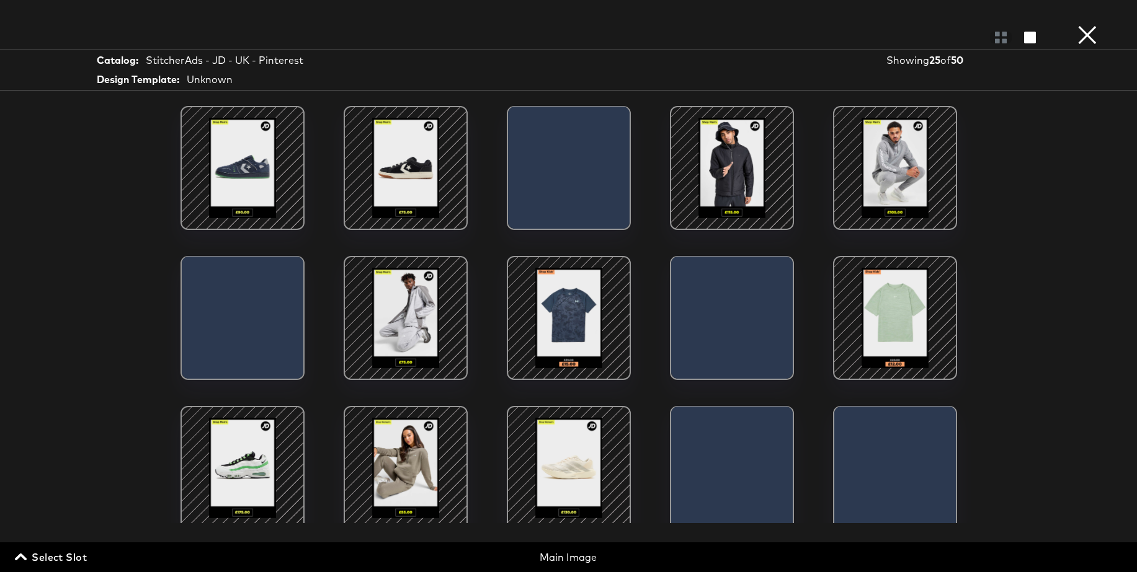
click at [234, 159] on div at bounding box center [242, 167] width 105 height 105
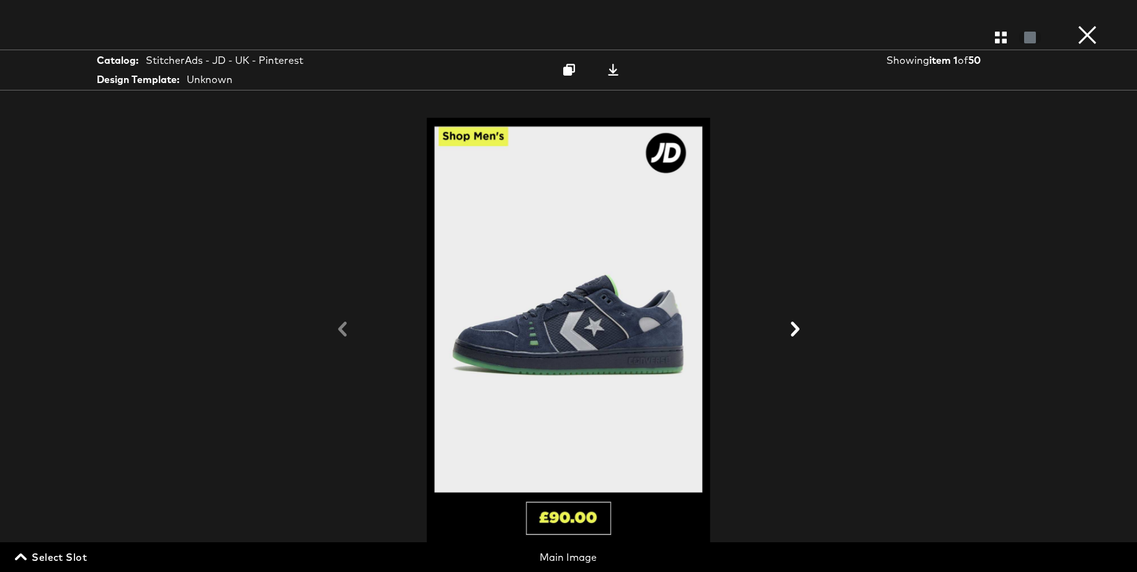
click at [794, 327] on icon at bounding box center [795, 329] width 9 height 15
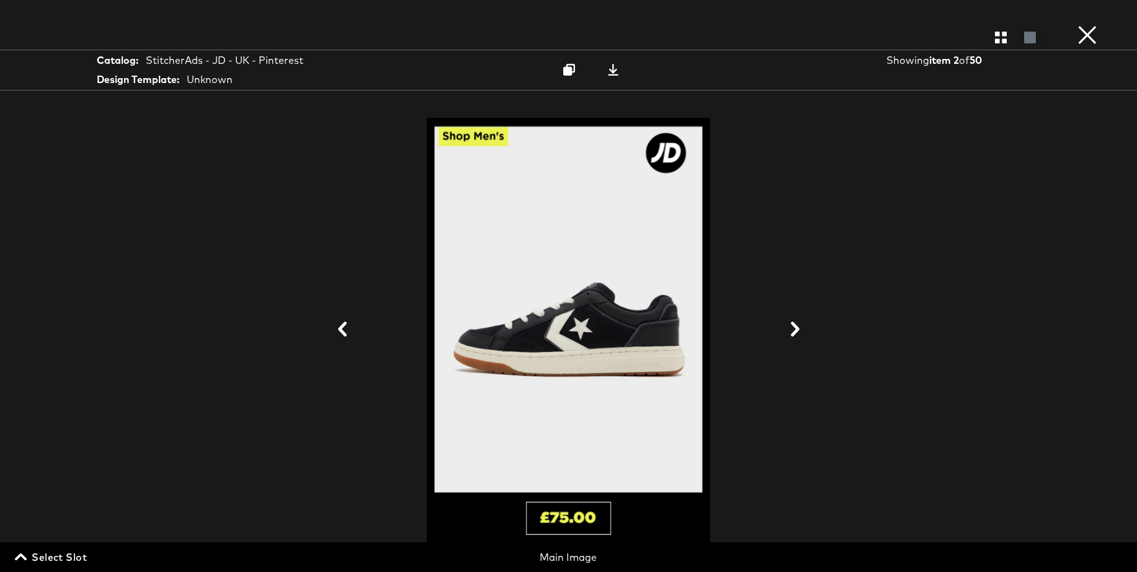
click at [794, 327] on icon at bounding box center [795, 329] width 9 height 15
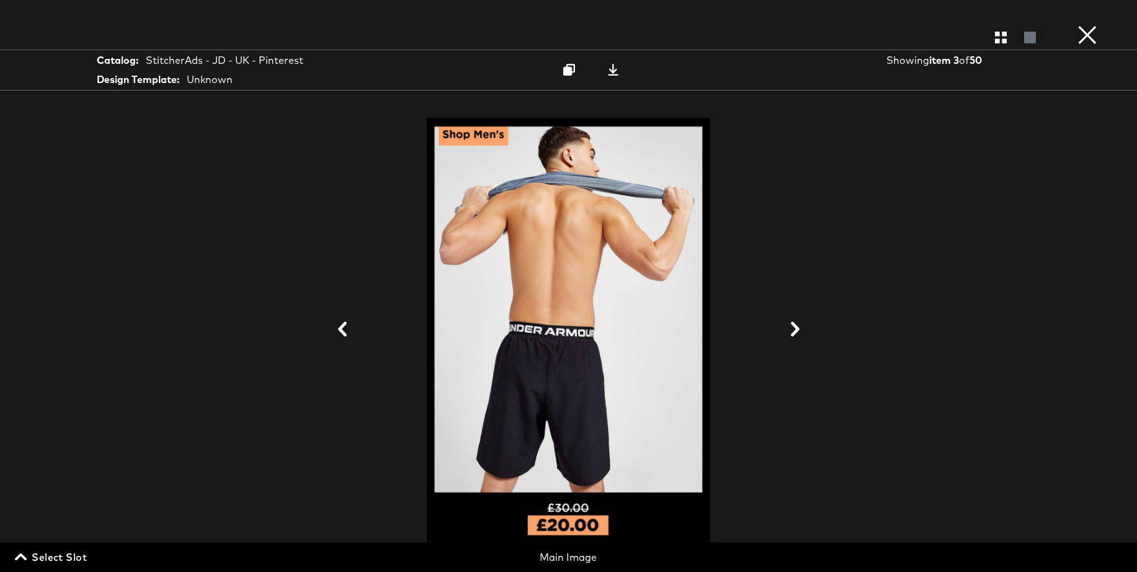
click at [794, 327] on icon at bounding box center [795, 329] width 9 height 15
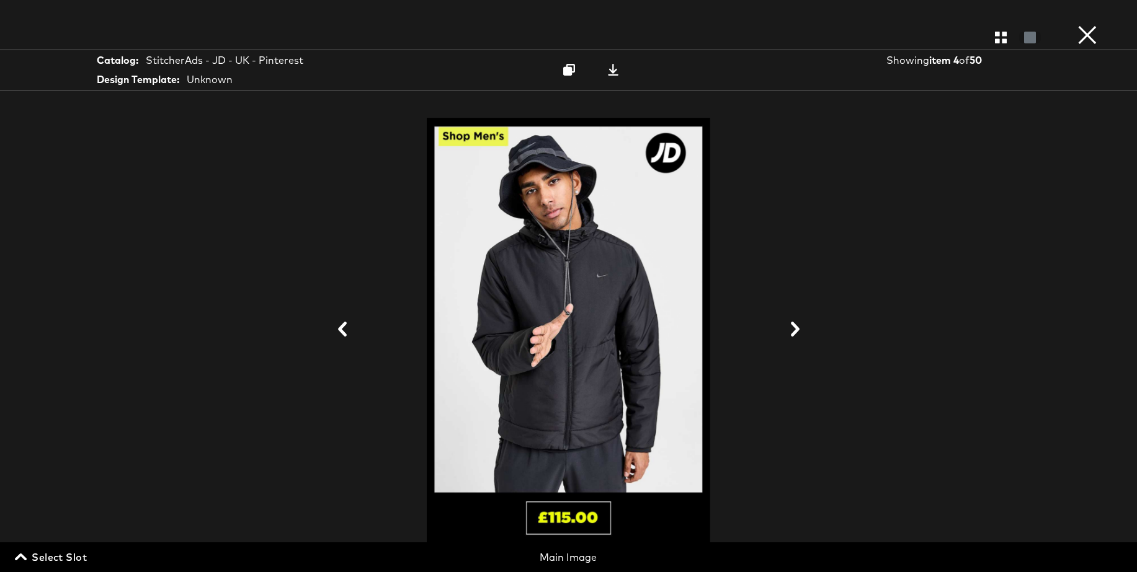
click at [794, 327] on icon at bounding box center [795, 329] width 9 height 15
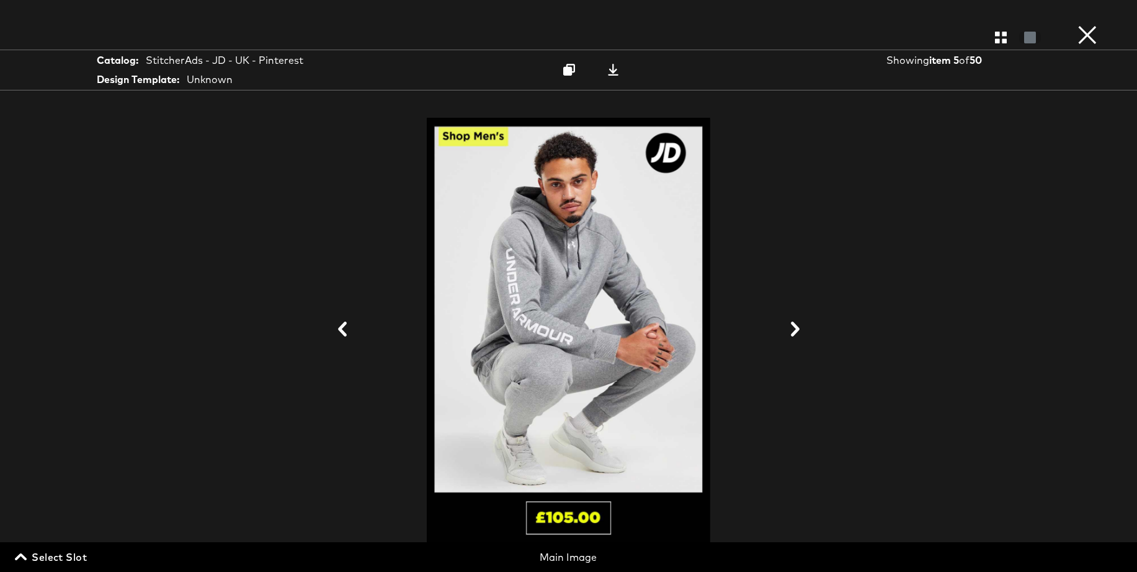
click at [794, 327] on icon at bounding box center [795, 329] width 9 height 15
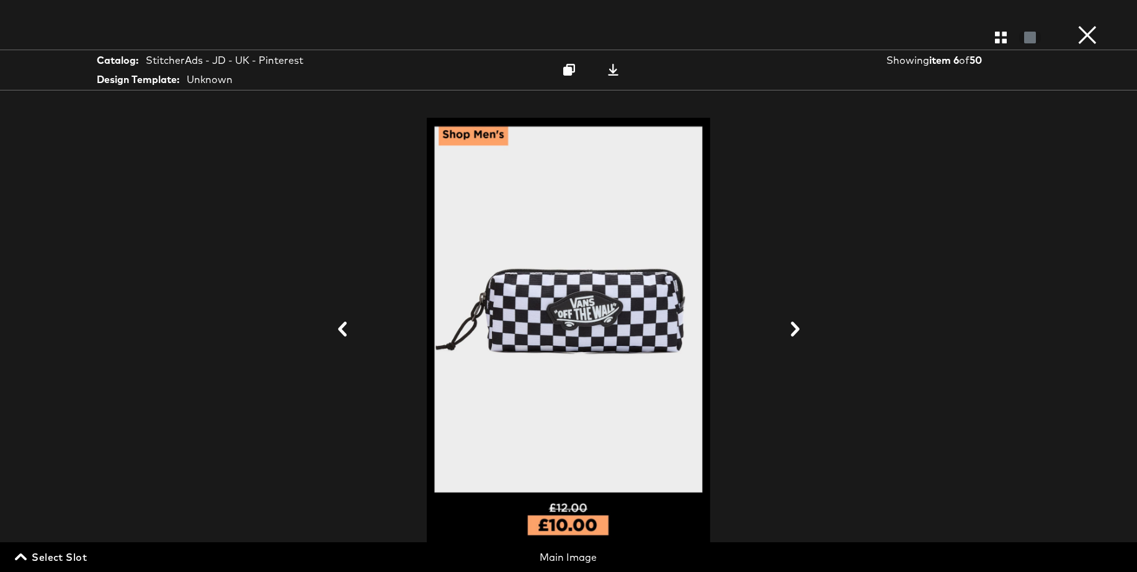
click at [794, 327] on icon at bounding box center [795, 329] width 9 height 15
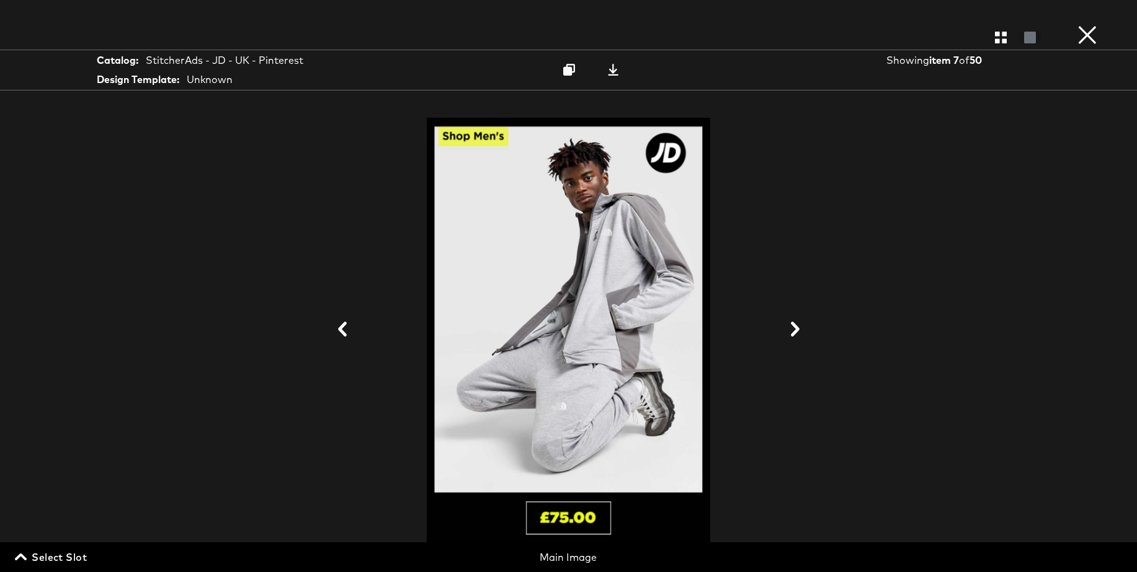
click at [794, 327] on icon at bounding box center [795, 329] width 9 height 15
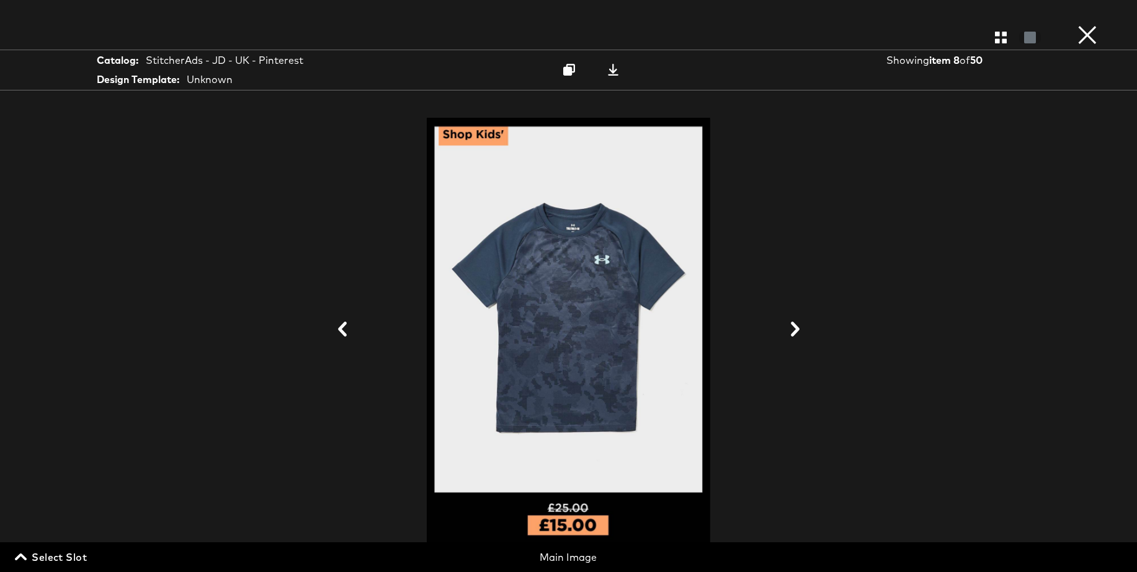
click at [794, 327] on icon at bounding box center [795, 329] width 9 height 15
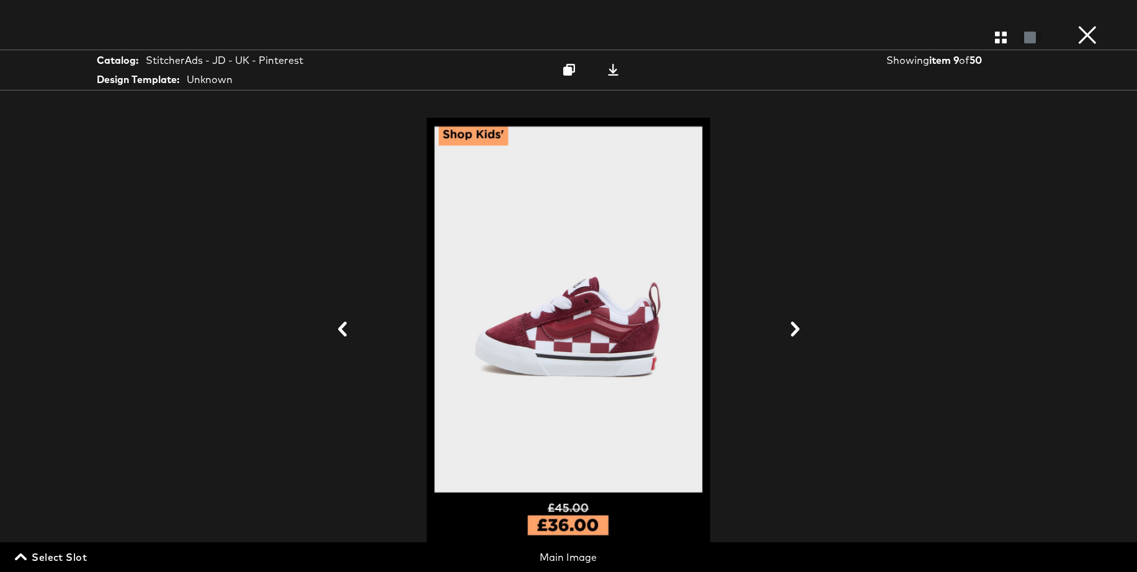
click at [1085, 25] on button "×" at bounding box center [1087, 12] width 25 height 25
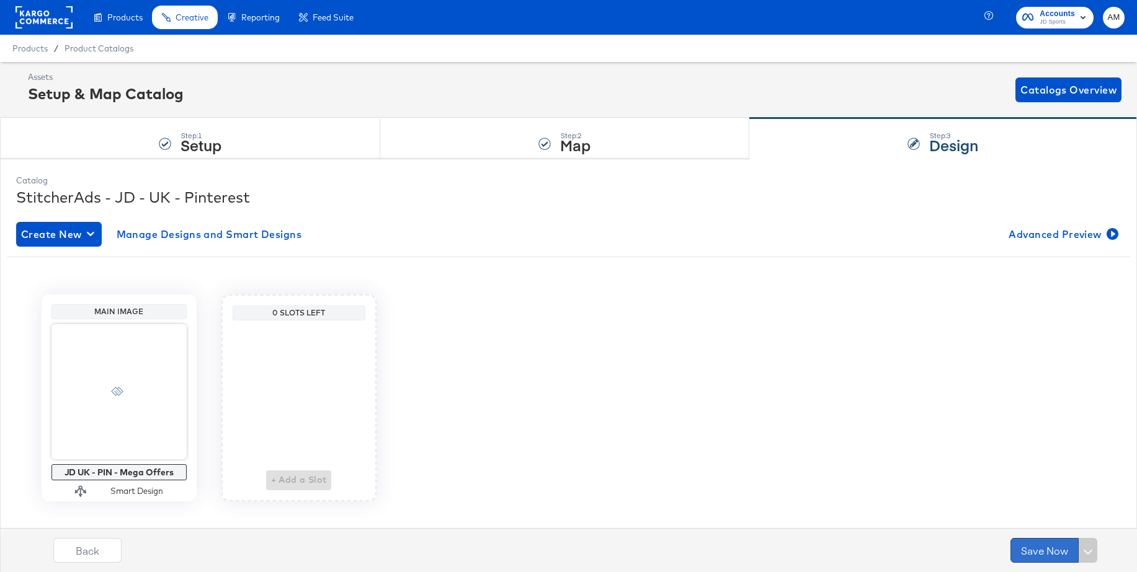
click at [1043, 546] on button "Save Now" at bounding box center [1044, 550] width 68 height 25
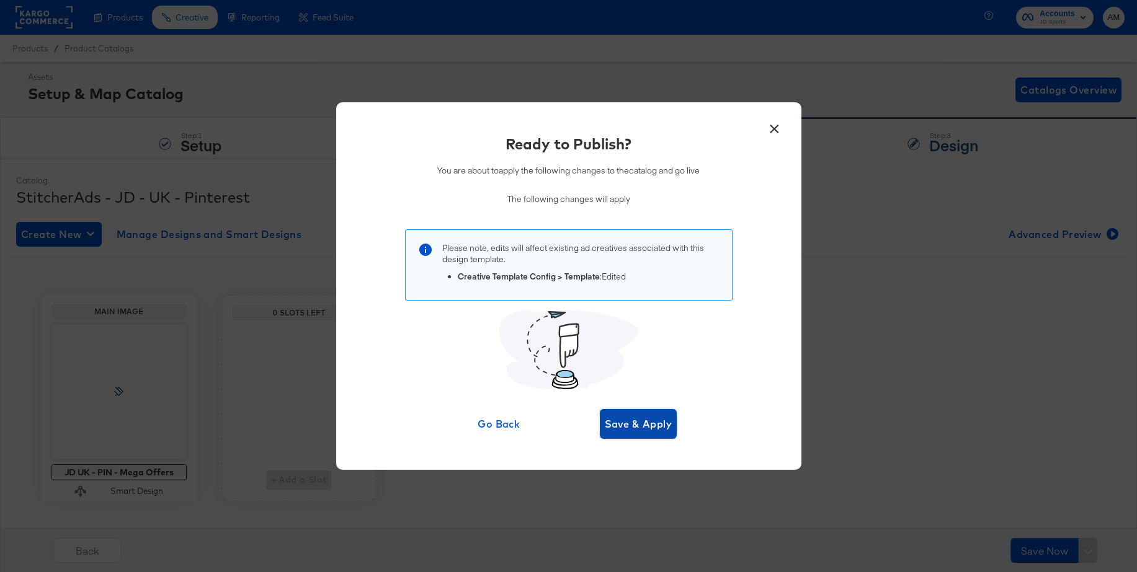
click at [651, 428] on span "Save & Apply" at bounding box center [639, 423] width 68 height 17
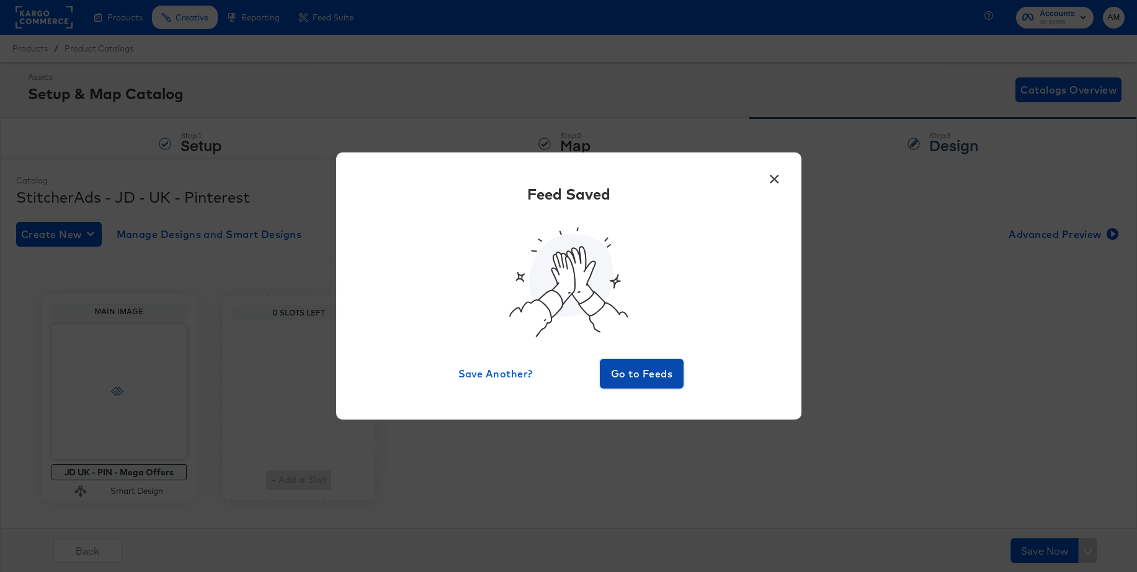
click at [645, 372] on span "Go to Feeds" at bounding box center [642, 373] width 74 height 17
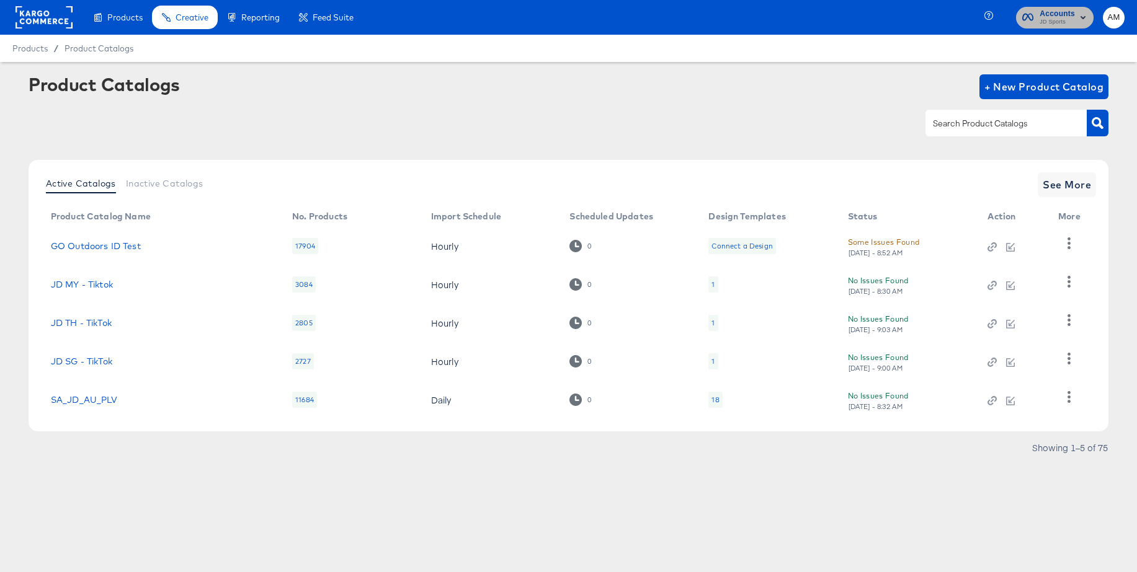
click at [1047, 17] on span "JD Sports" at bounding box center [1056, 22] width 35 height 10
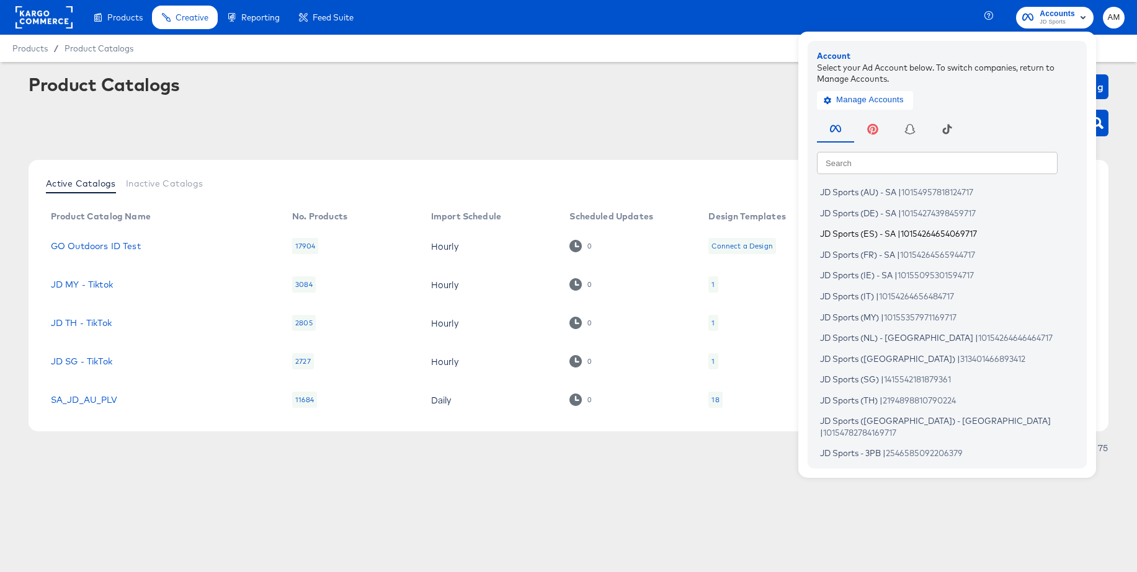
click at [868, 229] on span "JD Sports (ES) - SA" at bounding box center [858, 234] width 76 height 10
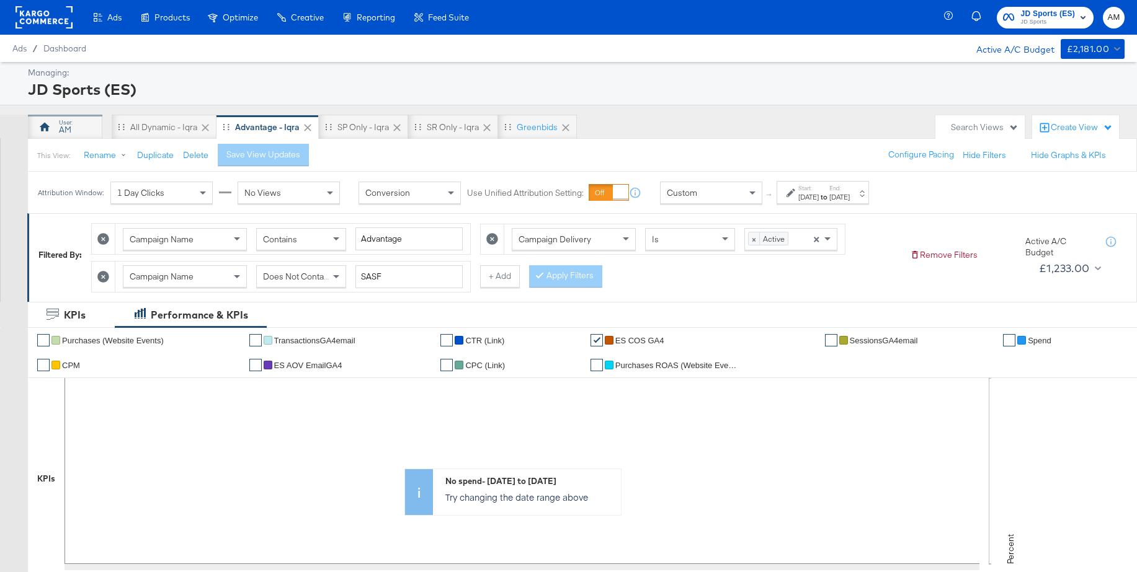
click at [67, 129] on div "AM" at bounding box center [65, 130] width 12 height 12
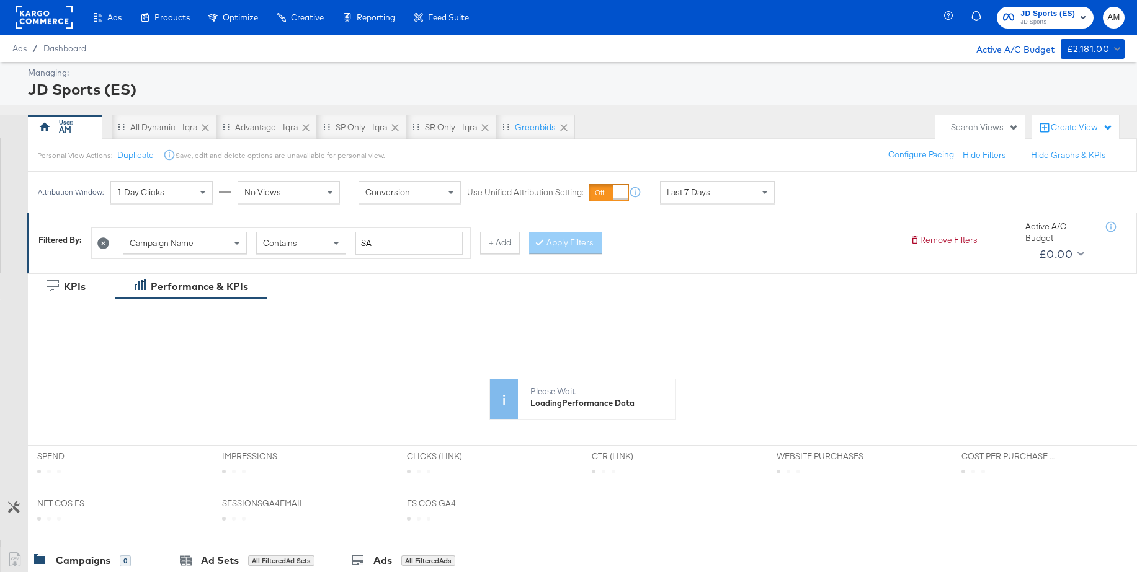
click at [206, 247] on div "Campaign Name" at bounding box center [184, 243] width 123 height 21
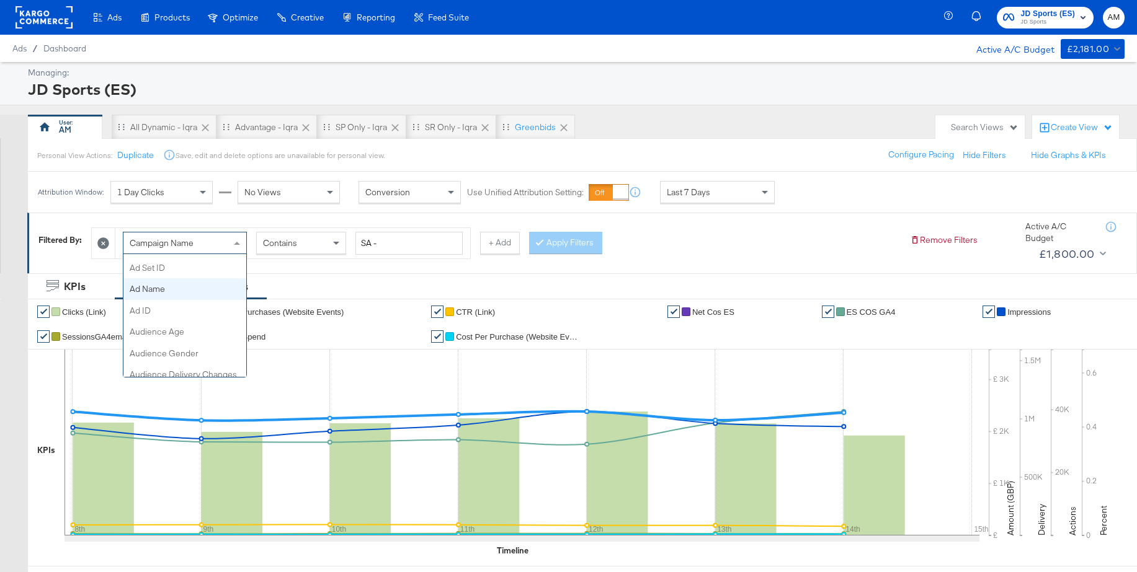
scroll to position [193, 0]
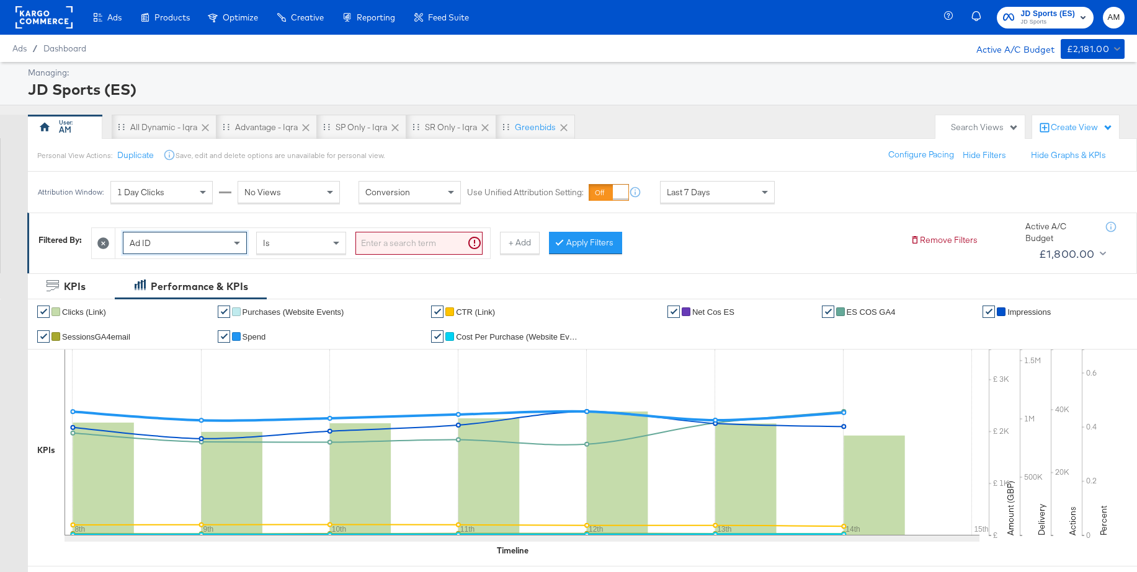
click at [382, 241] on input "search" at bounding box center [418, 243] width 127 height 23
paste input "6868036183708"
type input "6868036183708"
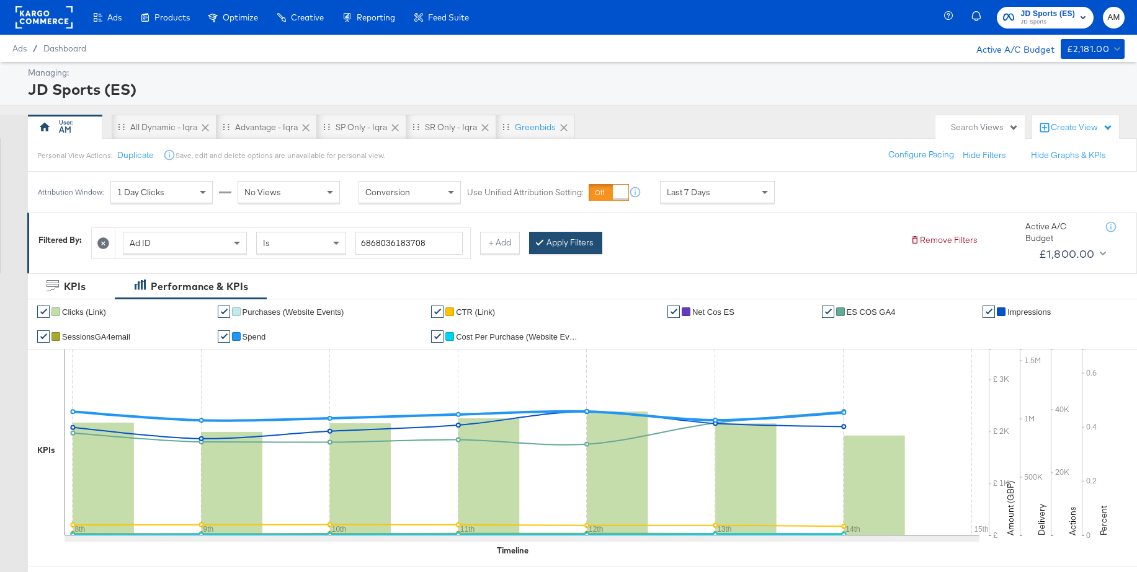
click at [575, 242] on button "Apply Filters" at bounding box center [565, 243] width 73 height 22
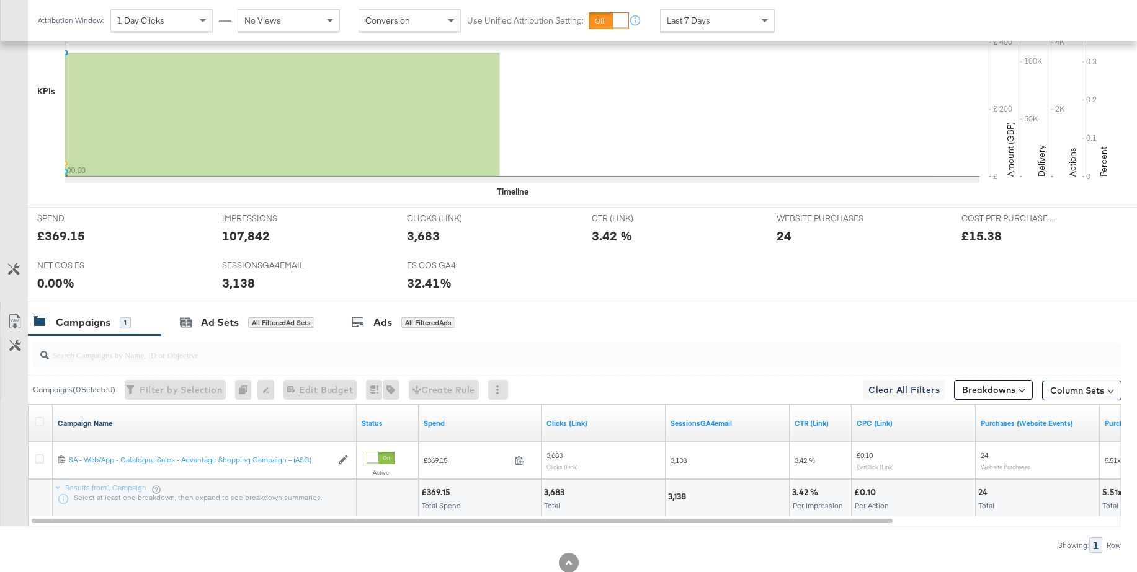
scroll to position [394, 0]
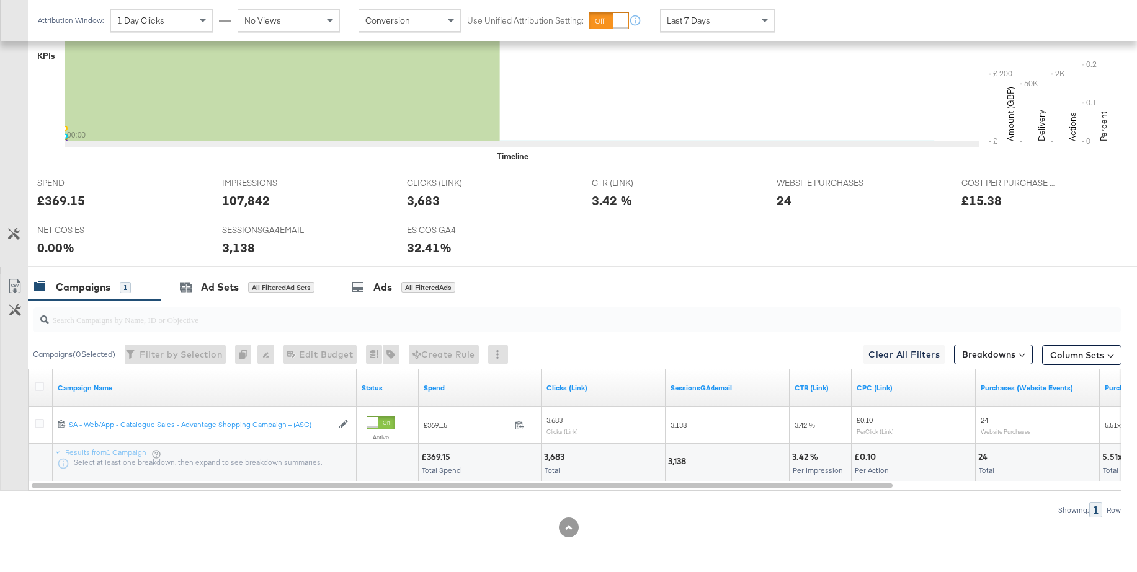
drag, startPoint x: 41, startPoint y: 386, endPoint x: 47, endPoint y: 385, distance: 6.2
click at [41, 386] on icon at bounding box center [39, 386] width 9 height 9
click at [0, 0] on input "checkbox" at bounding box center [0, 0] width 0 height 0
click at [380, 293] on div "Ads" at bounding box center [374, 287] width 19 height 14
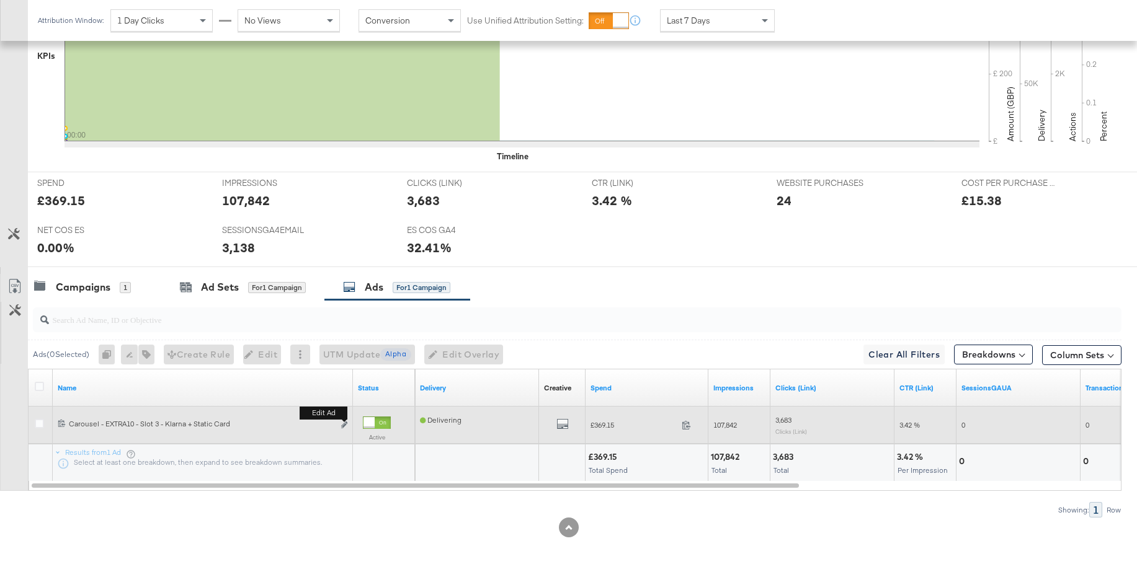
click at [342, 428] on button "Edit ad" at bounding box center [343, 425] width 7 height 13
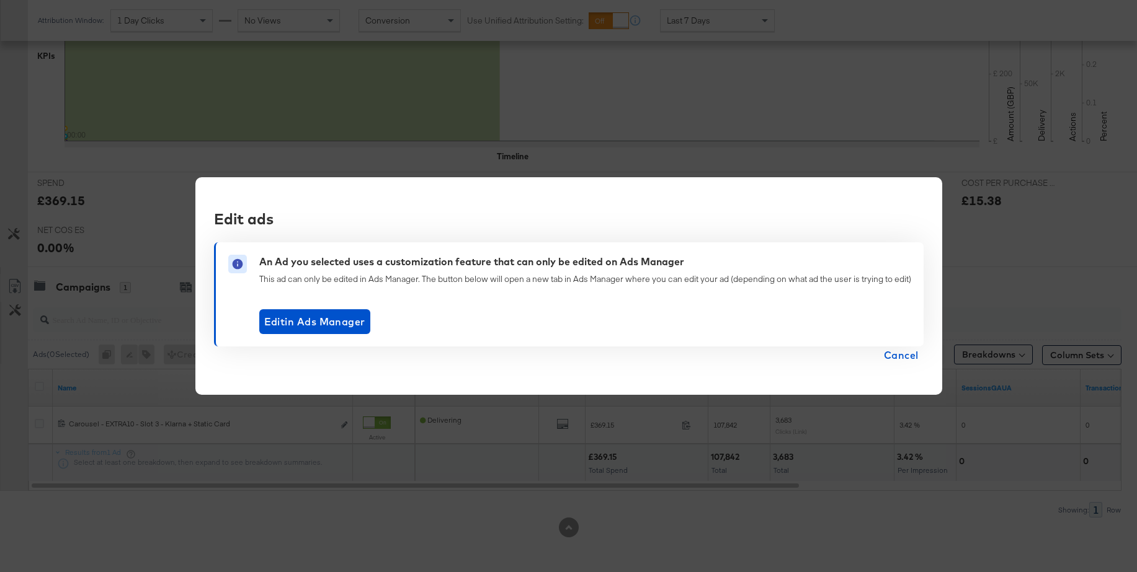
click at [905, 356] on span "Cancel" at bounding box center [901, 355] width 35 height 17
